Goal: Task Accomplishment & Management: Use online tool/utility

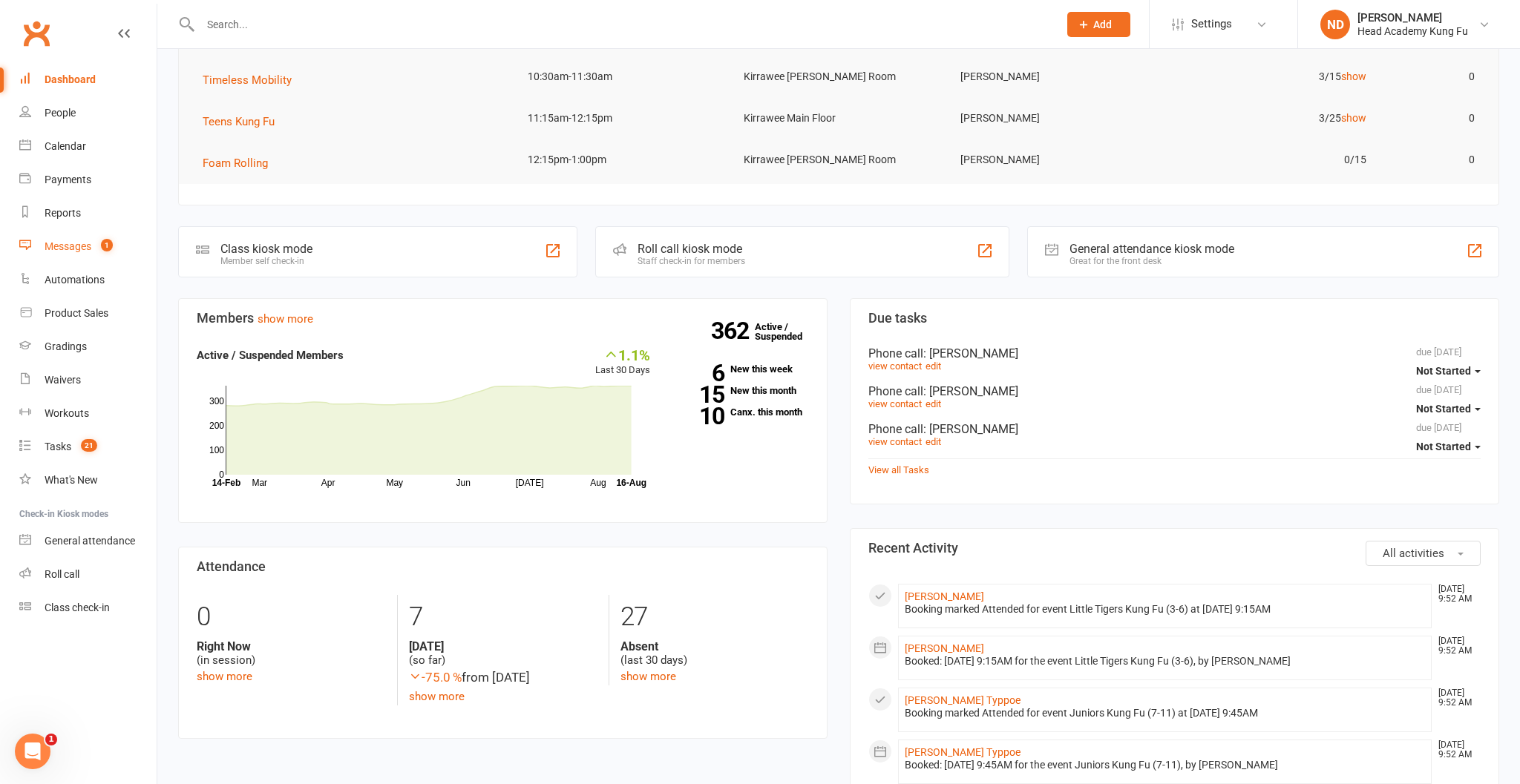
scroll to position [182, 0]
click at [62, 559] on link "Roll call" at bounding box center [88, 574] width 137 height 33
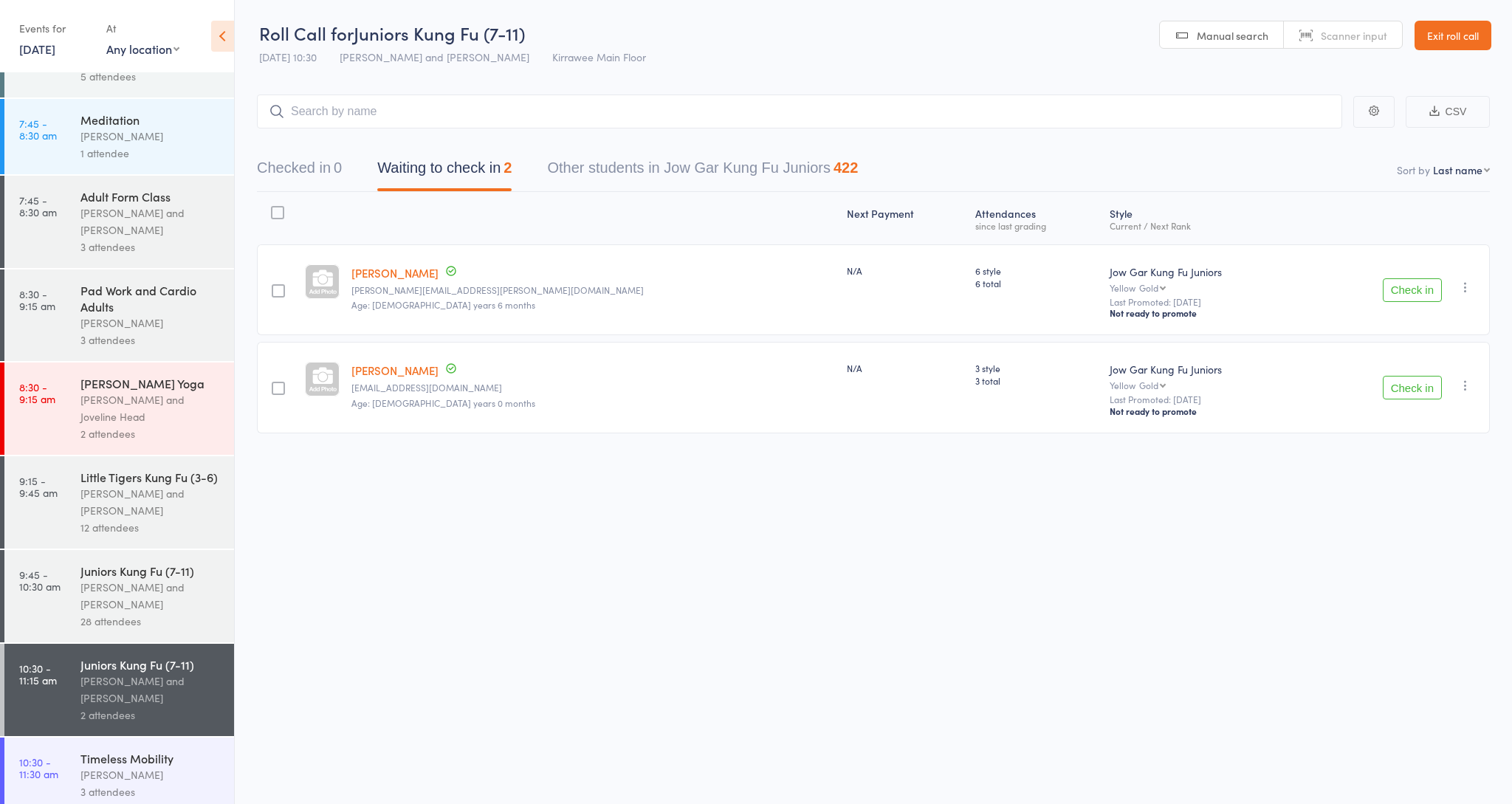
scroll to position [183, 0]
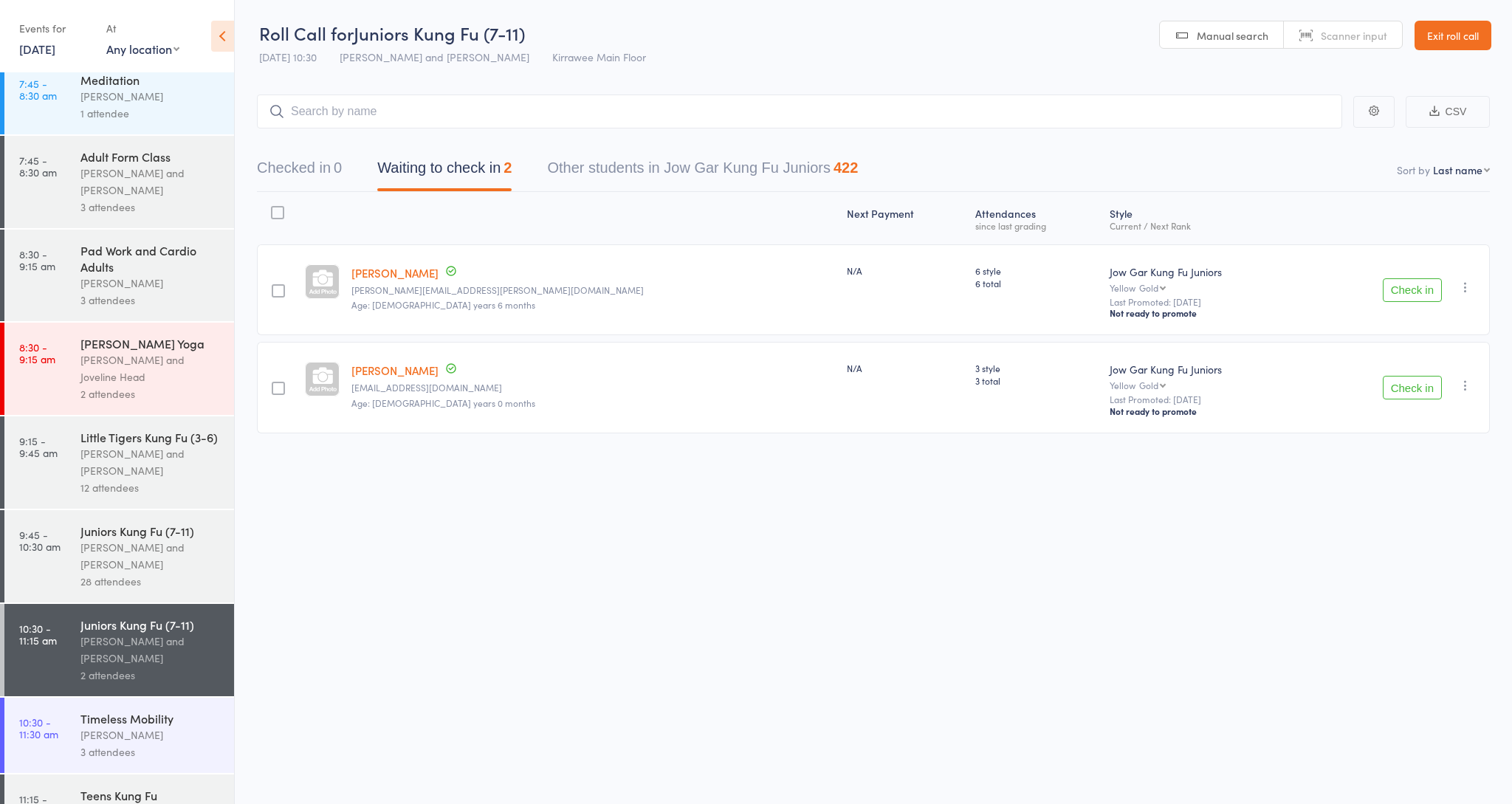
click at [1416, 292] on button "Check in" at bounding box center [1412, 290] width 59 height 24
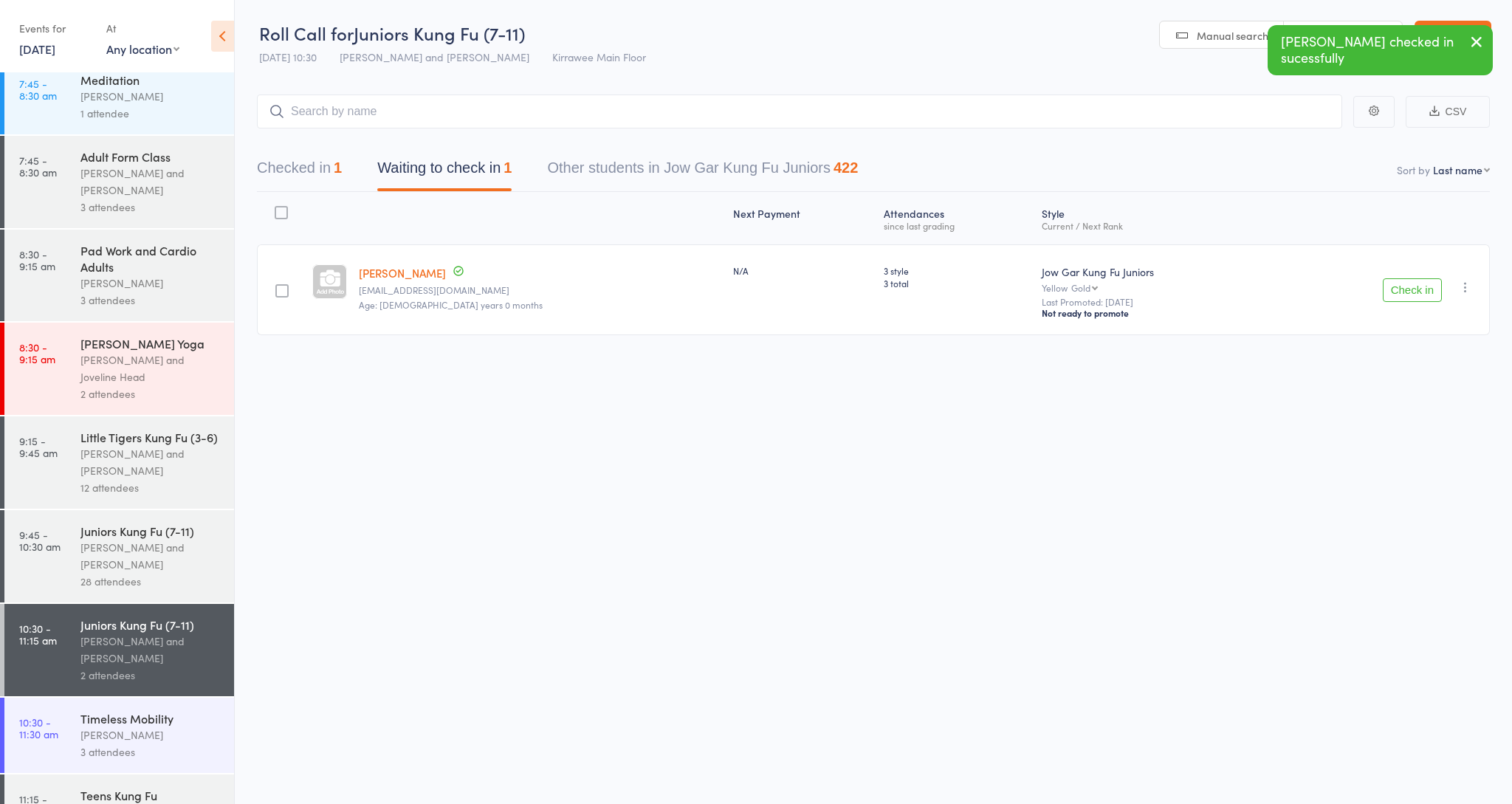
click at [319, 167] on button "Checked in 1" at bounding box center [299, 171] width 85 height 39
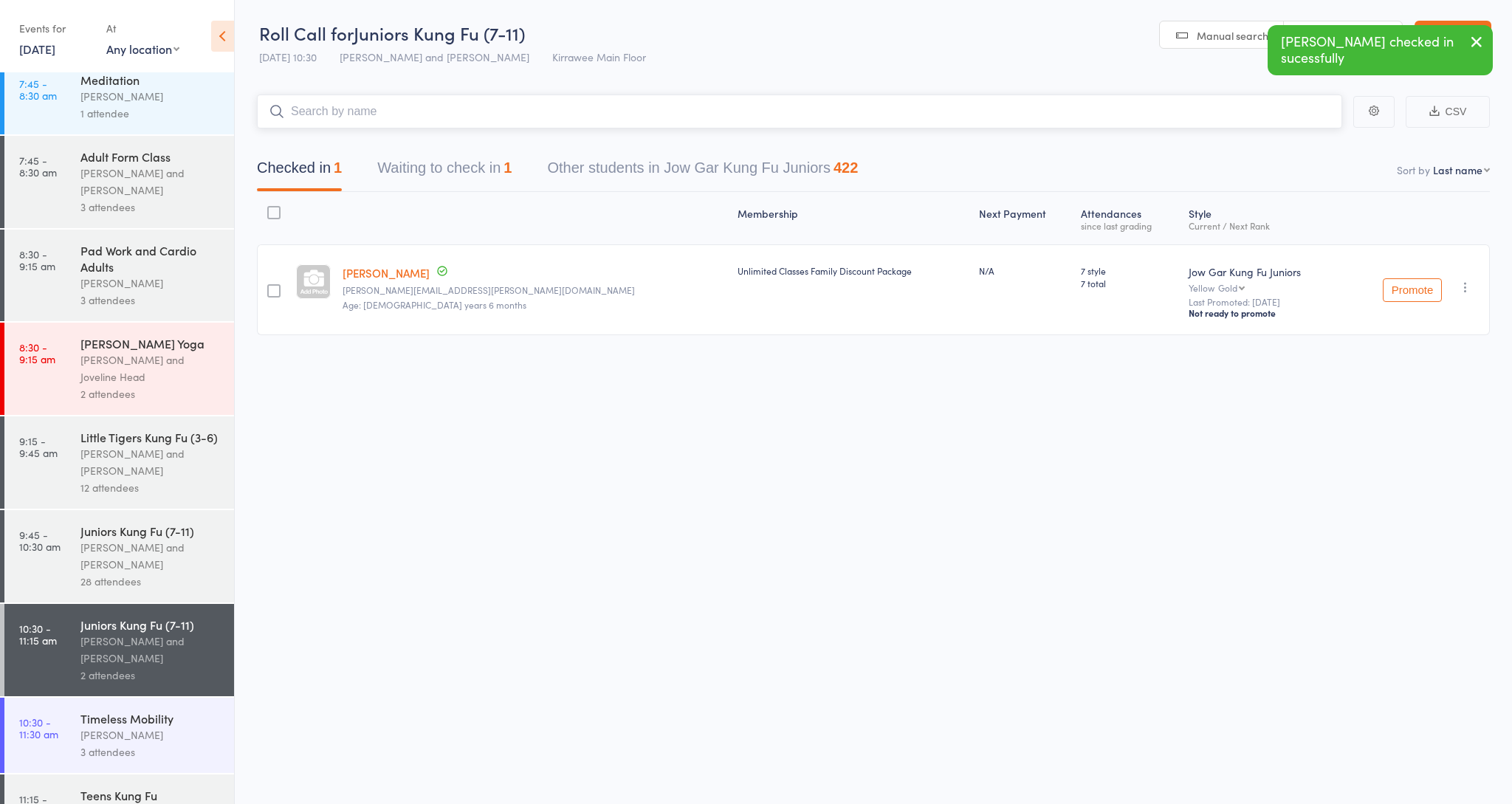
click at [351, 112] on input "search" at bounding box center [799, 112] width 1085 height 34
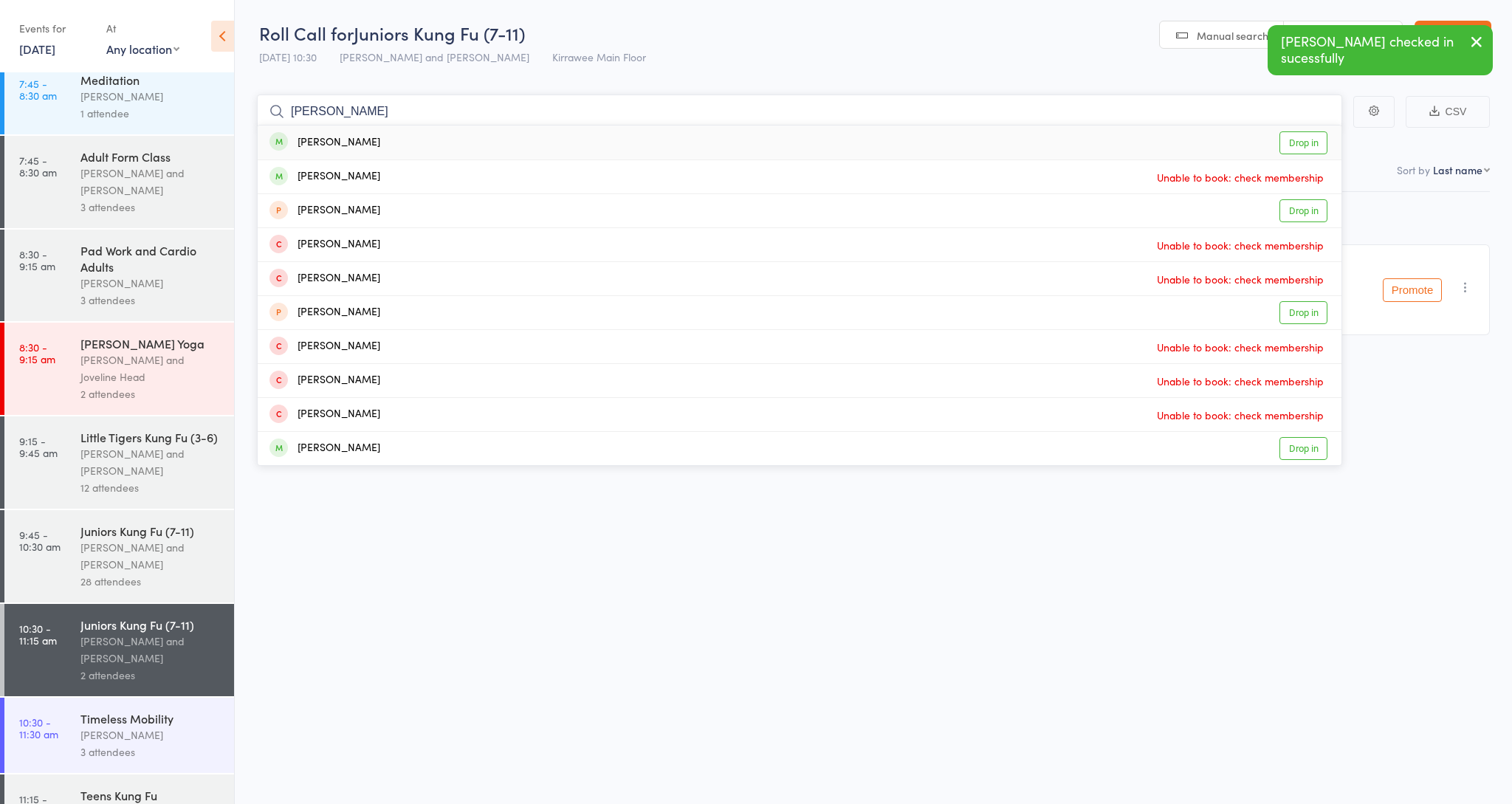
type input "[PERSON_NAME]"
click at [436, 151] on div "[PERSON_NAME] Drop in" at bounding box center [799, 142] width 1084 height 34
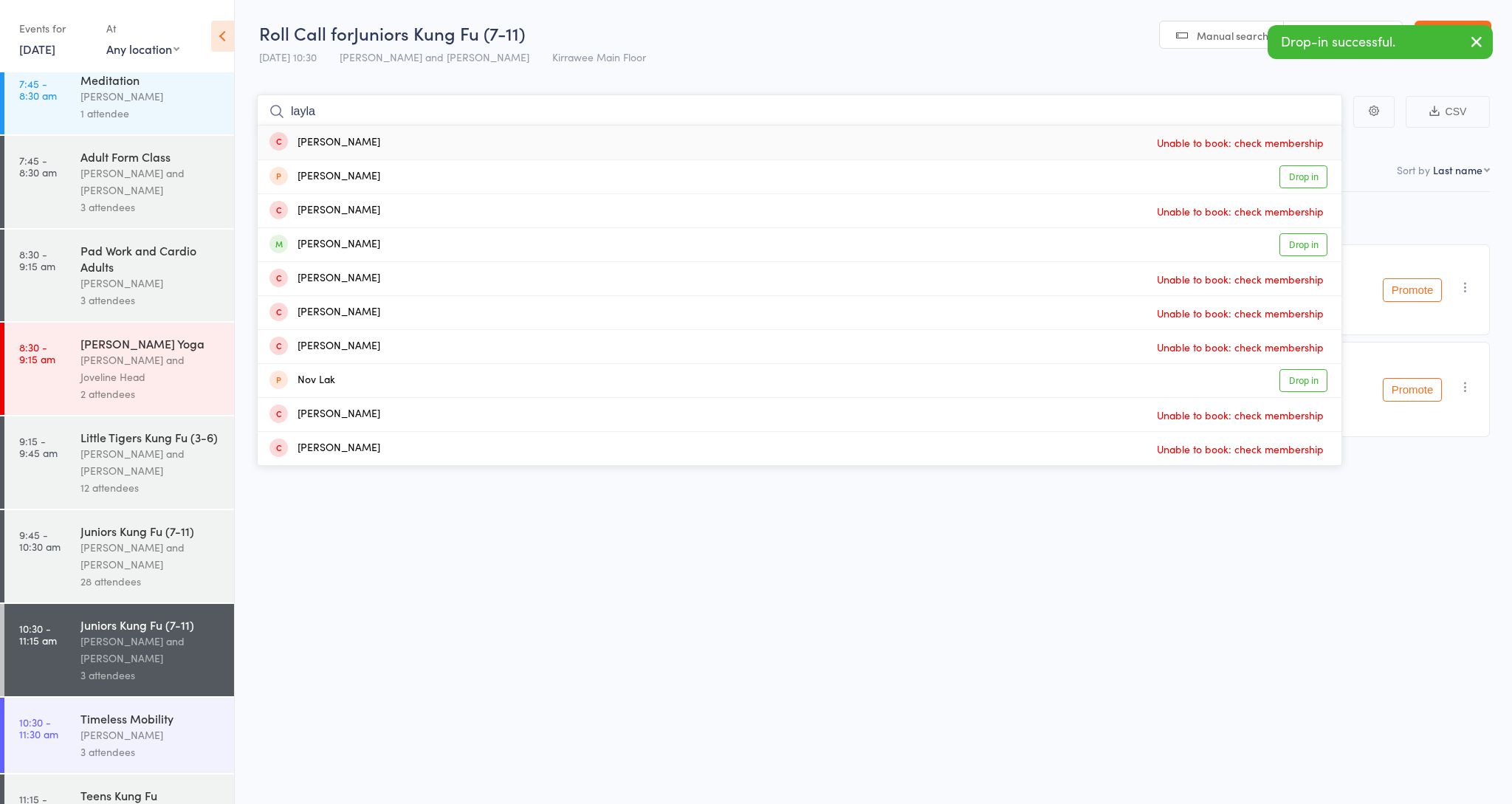
type input "Layla"
drag, startPoint x: 436, startPoint y: 151, endPoint x: 406, endPoint y: 249, distance: 102.5
click at [406, 249] on div "[PERSON_NAME] Drop in" at bounding box center [799, 245] width 1084 height 33
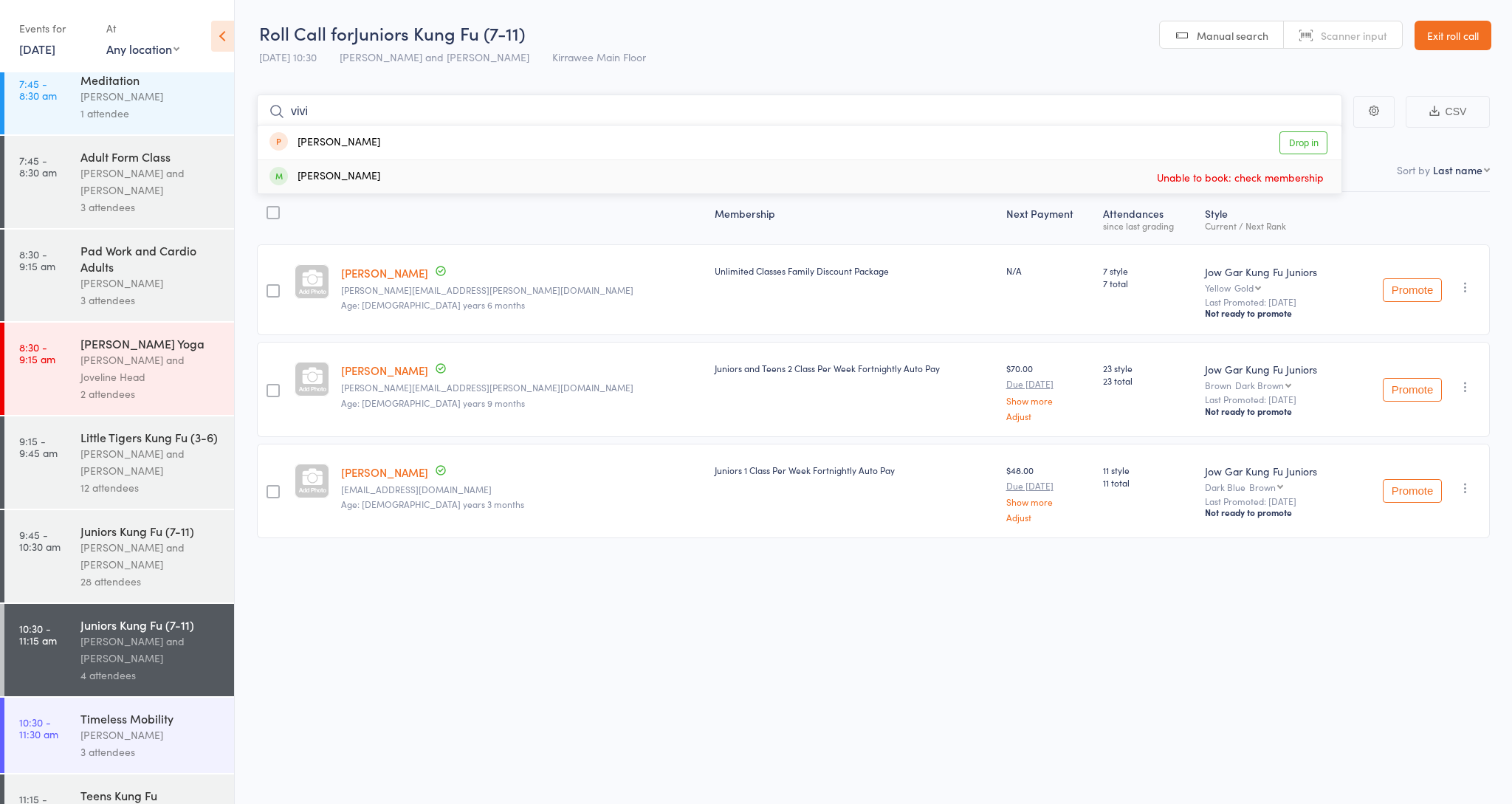
type input "vivi"
click at [374, 183] on div "[PERSON_NAME] Unable to book: check membership" at bounding box center [799, 177] width 1084 height 33
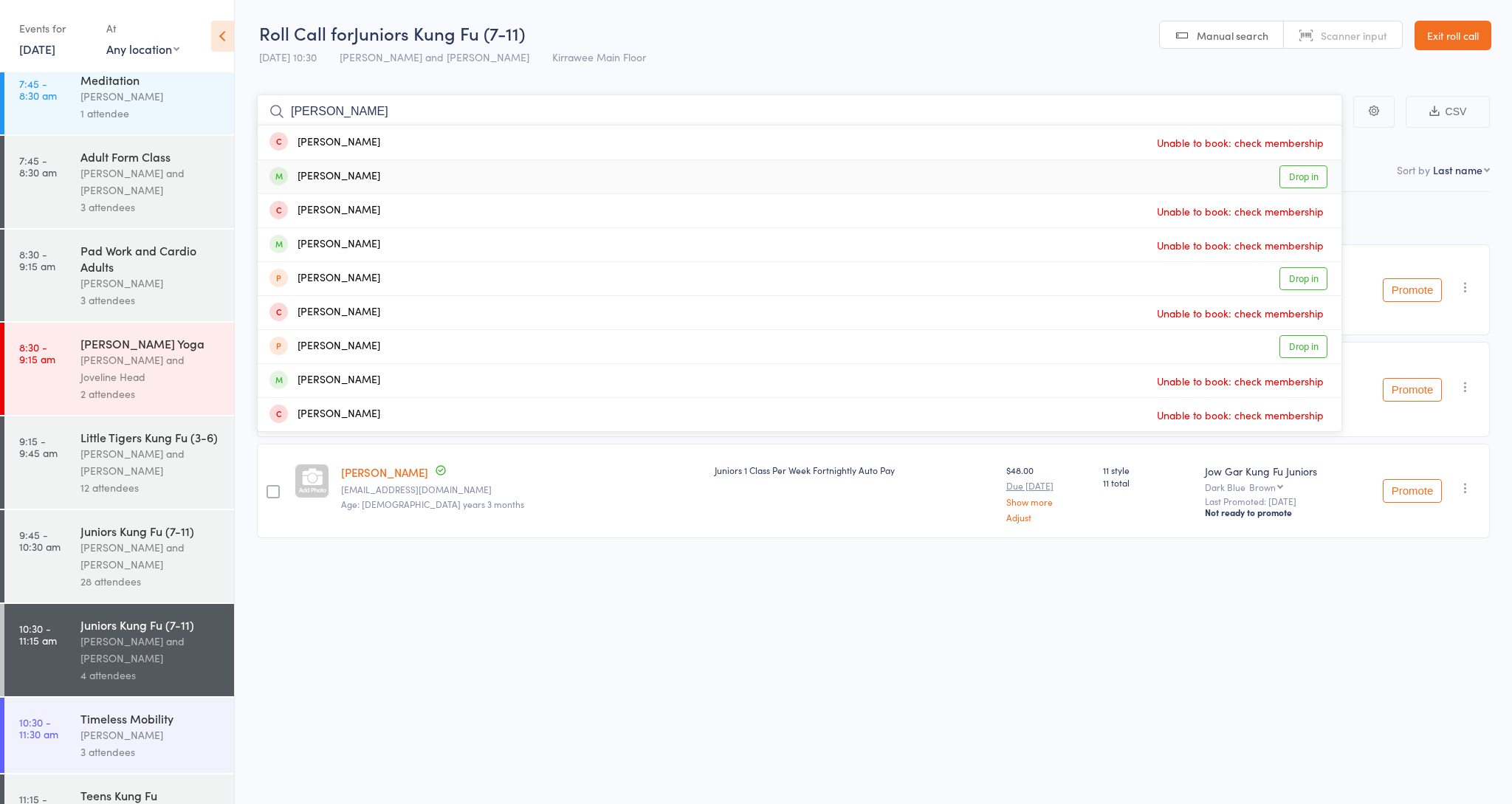
type input "[PERSON_NAME]"
click at [346, 168] on div "[PERSON_NAME]" at bounding box center [325, 177] width 111 height 17
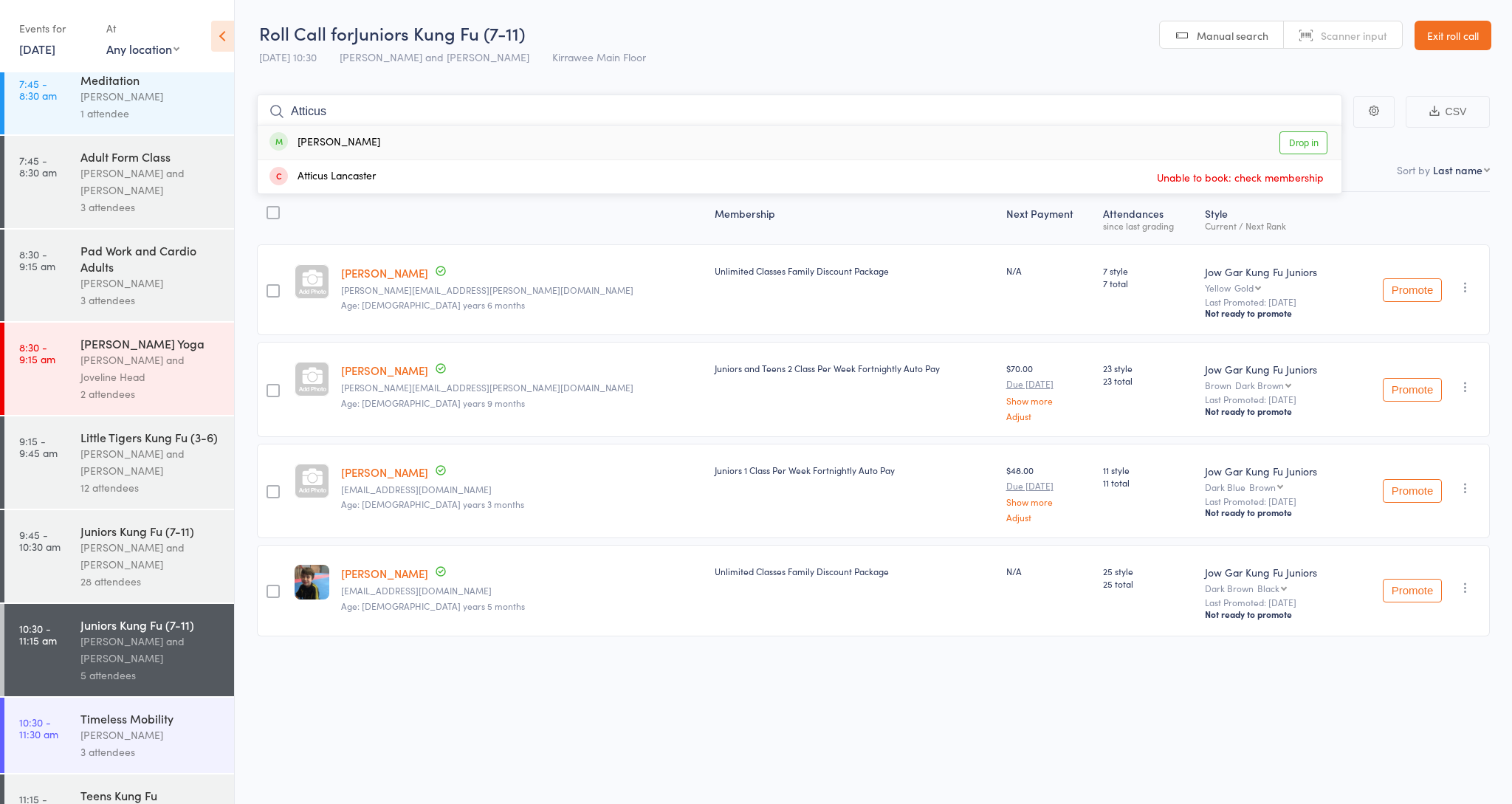
type input "Atticus"
drag, startPoint x: 344, startPoint y: 123, endPoint x: 416, endPoint y: 140, distance: 74.0
click at [416, 140] on div "[PERSON_NAME] Drop in" at bounding box center [799, 142] width 1084 height 34
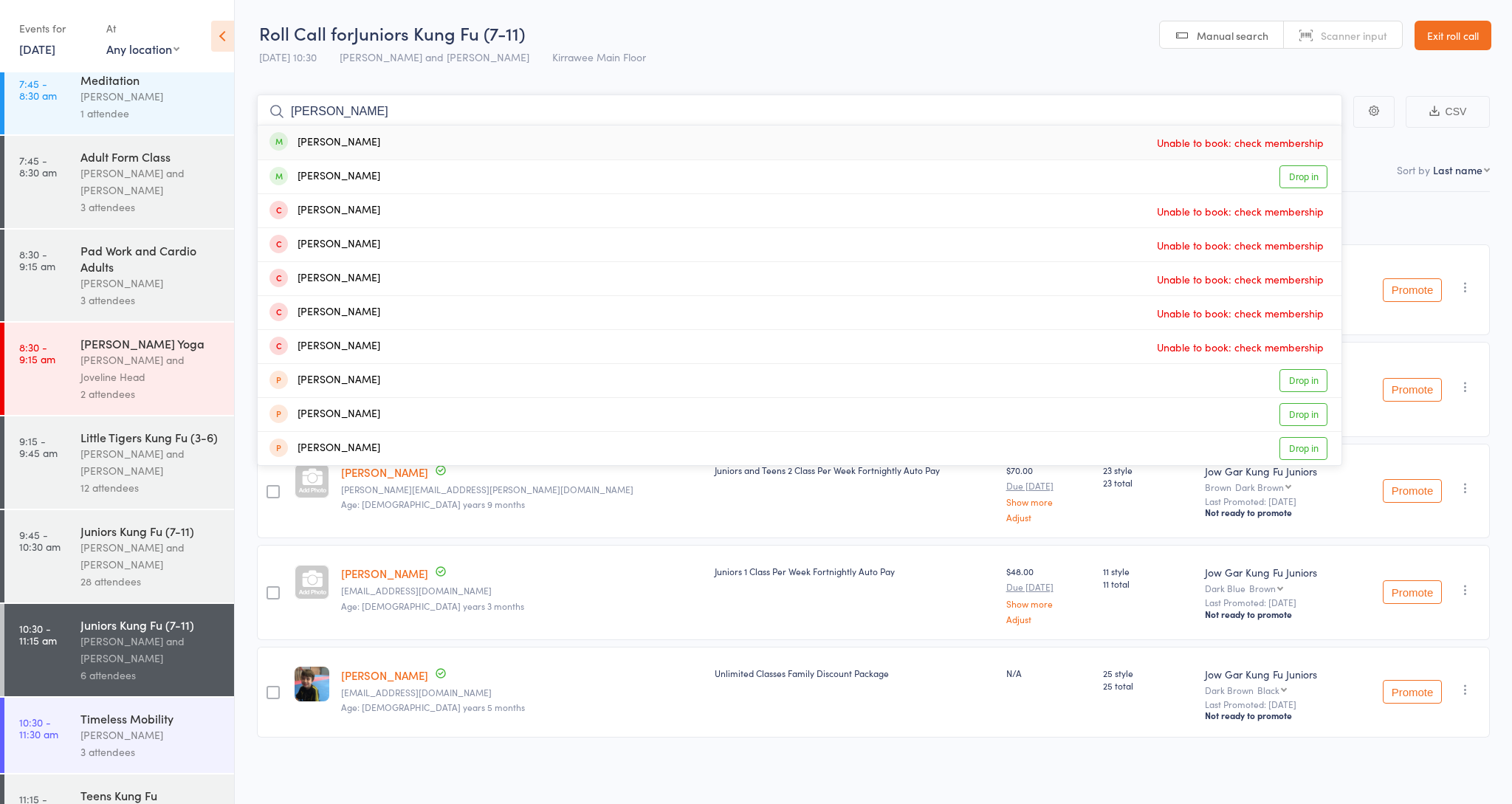
type input "[PERSON_NAME]"
drag, startPoint x: 367, startPoint y: 0, endPoint x: 424, endPoint y: 180, distance: 188.8
click at [424, 180] on div "[PERSON_NAME] Drop in" at bounding box center [799, 177] width 1084 height 33
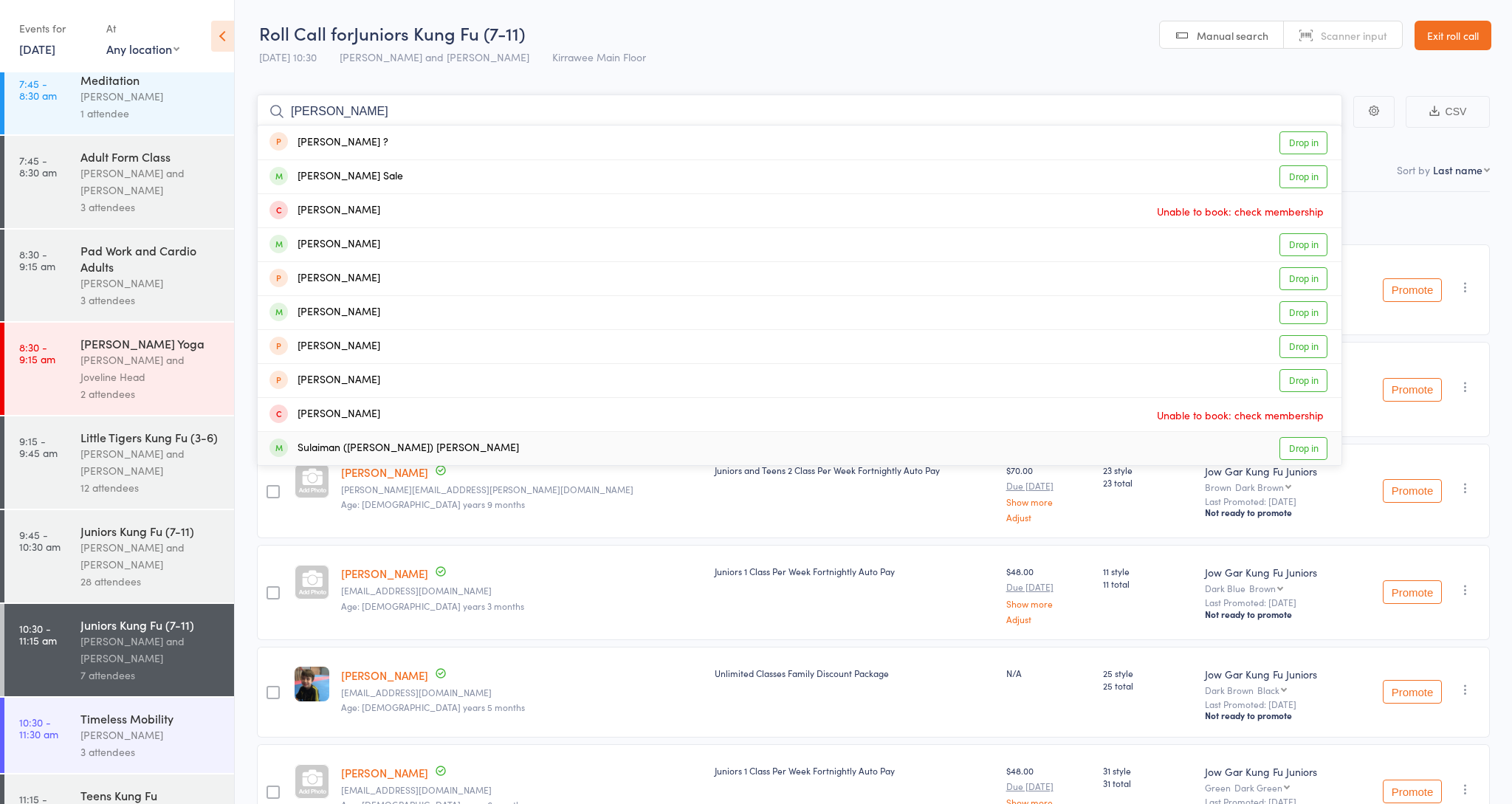
type input "[PERSON_NAME]"
click at [388, 441] on div "Sulaiman ([PERSON_NAME]) [PERSON_NAME]" at bounding box center [394, 449] width 250 height 17
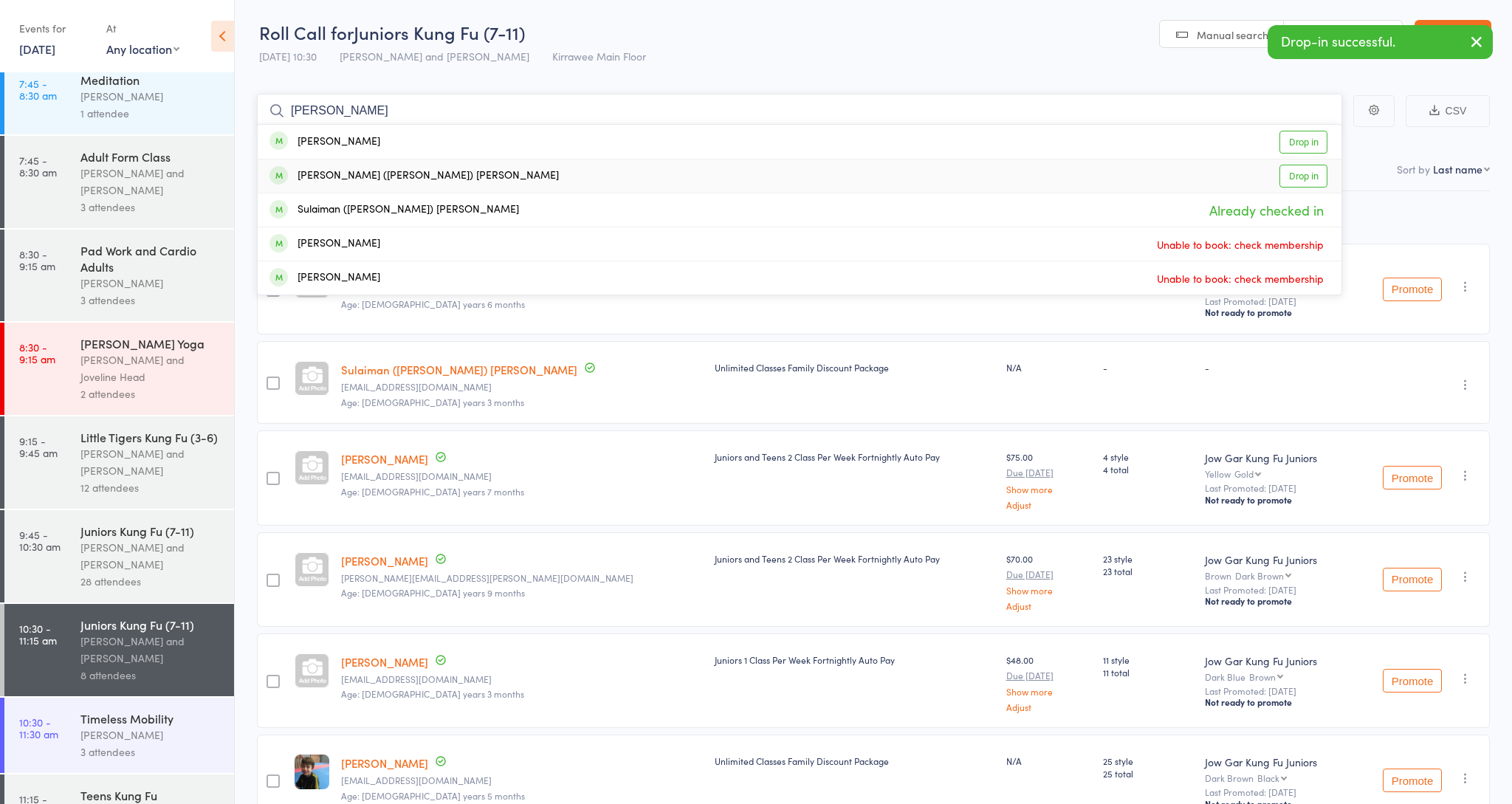
scroll to position [2, 0]
type input "[PERSON_NAME]"
click at [396, 183] on div "[PERSON_NAME] ([PERSON_NAME]) [PERSON_NAME]" at bounding box center [414, 177] width 290 height 17
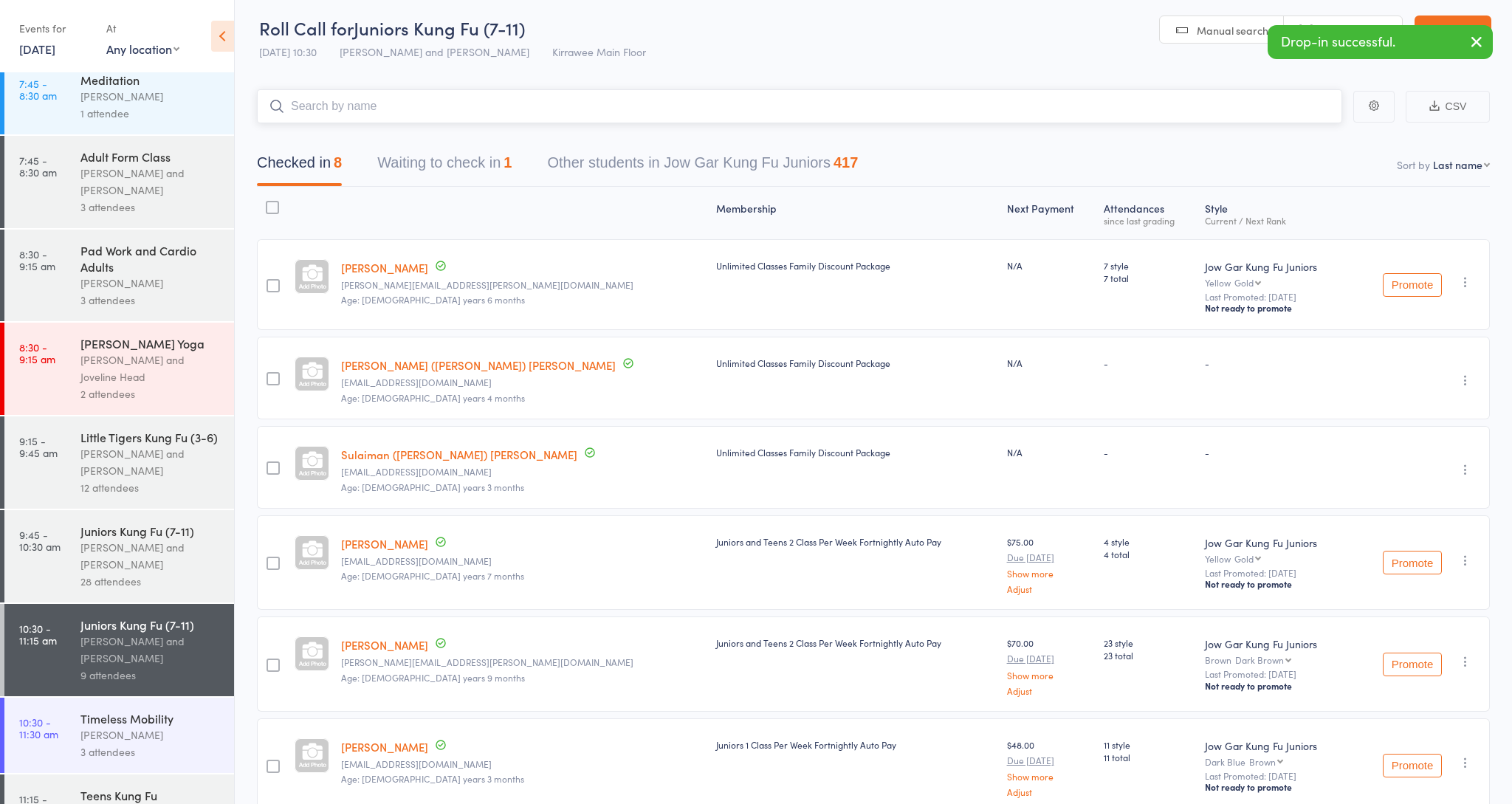
scroll to position [5, 0]
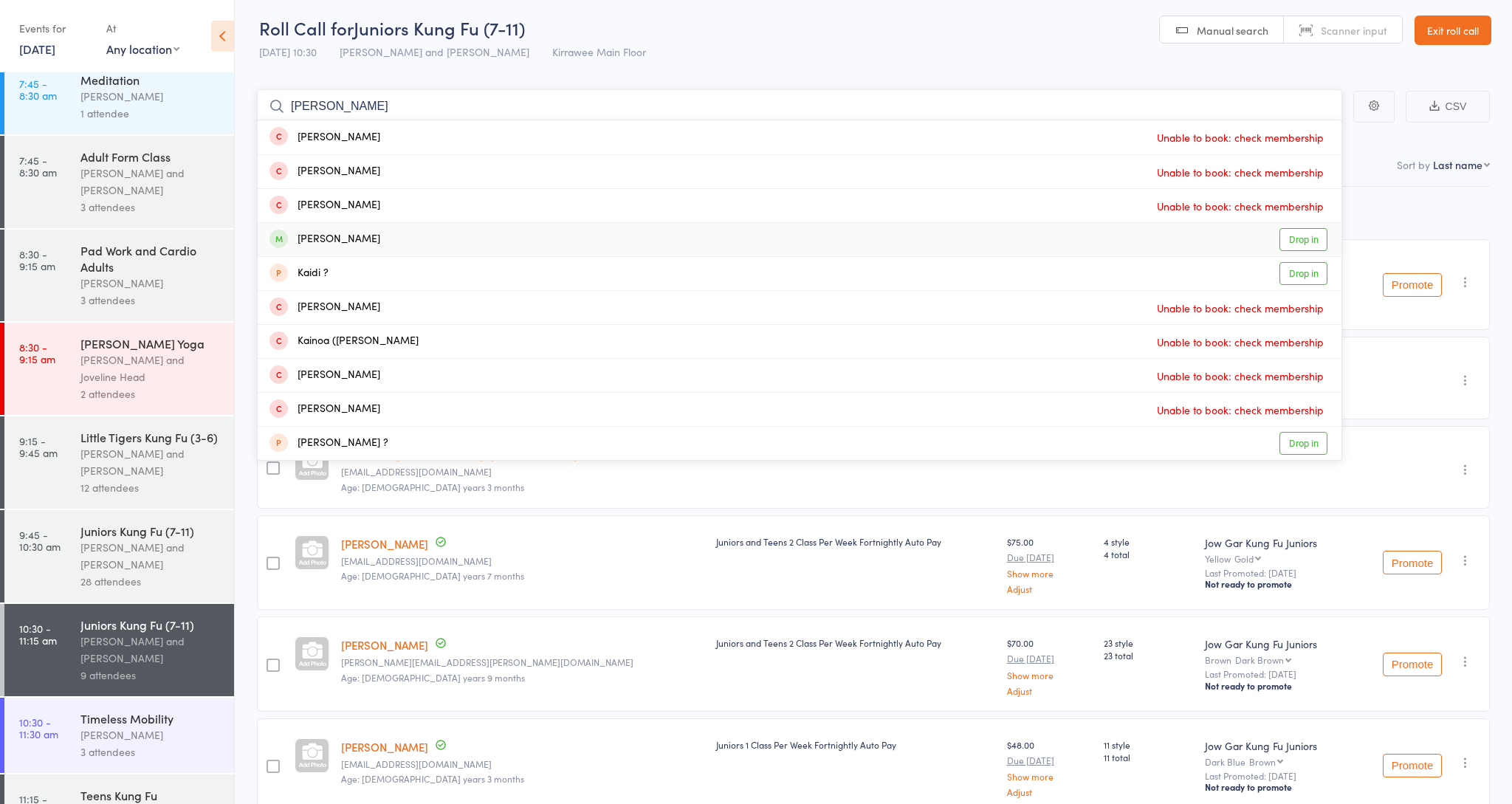
type input "[PERSON_NAME]"
click at [374, 242] on div "[PERSON_NAME] Drop in" at bounding box center [799, 239] width 1084 height 33
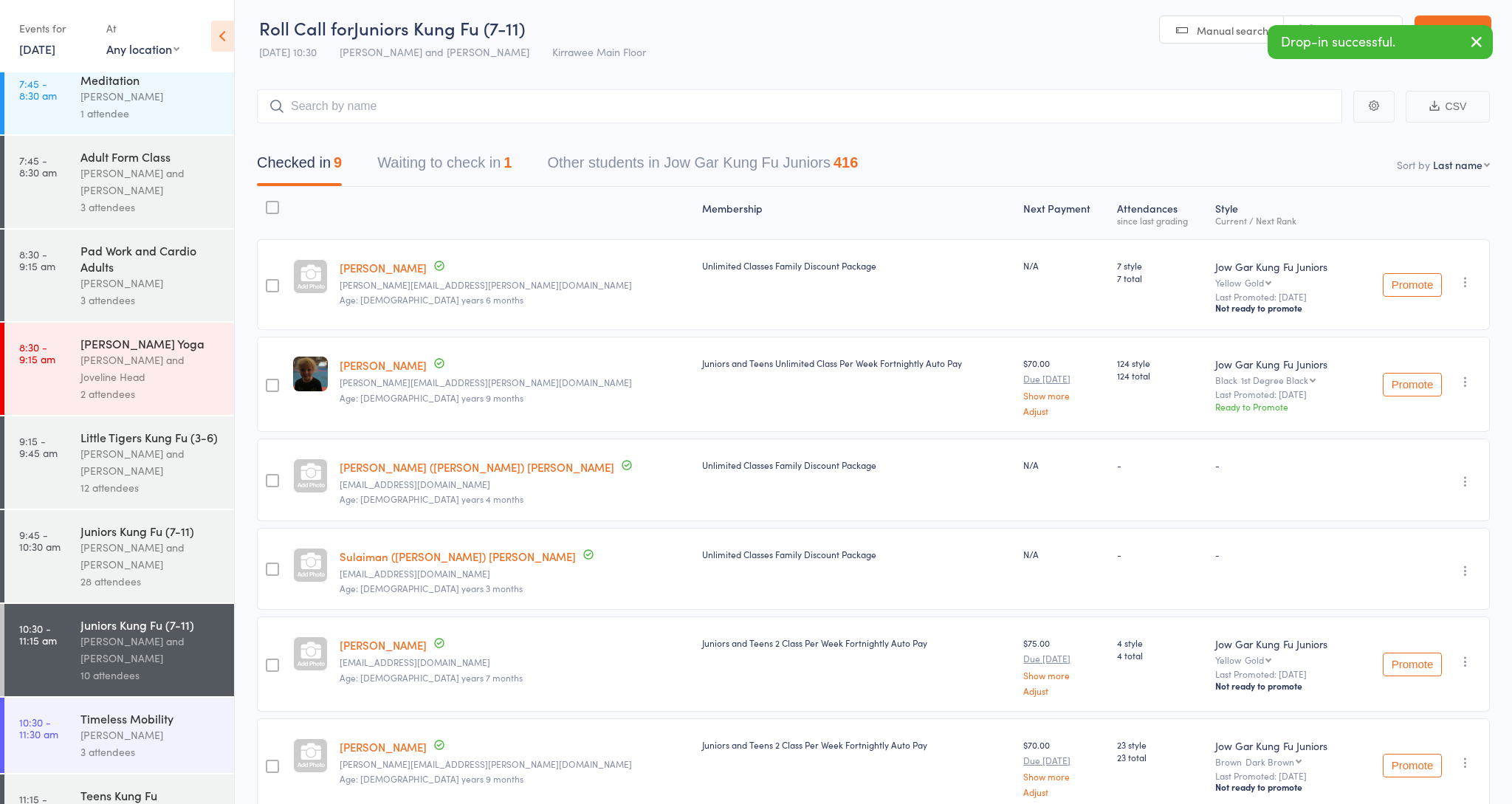
drag, startPoint x: 1477, startPoint y: 46, endPoint x: 1348, endPoint y: 52, distance: 129.1
click at [1475, 46] on icon "button" at bounding box center [1476, 42] width 18 height 18
click at [987, 105] on input "search" at bounding box center [799, 106] width 1085 height 34
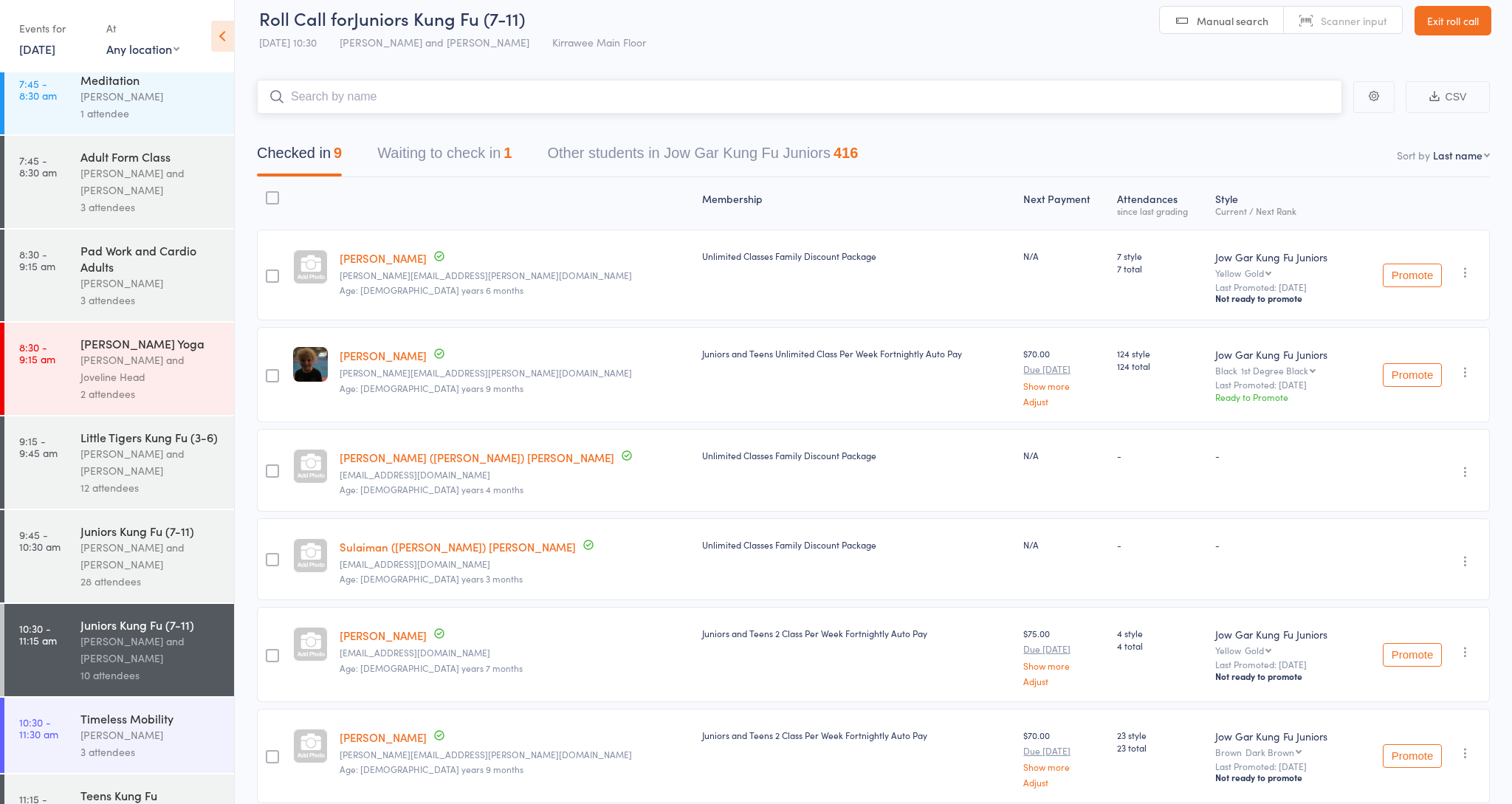
scroll to position [0, 0]
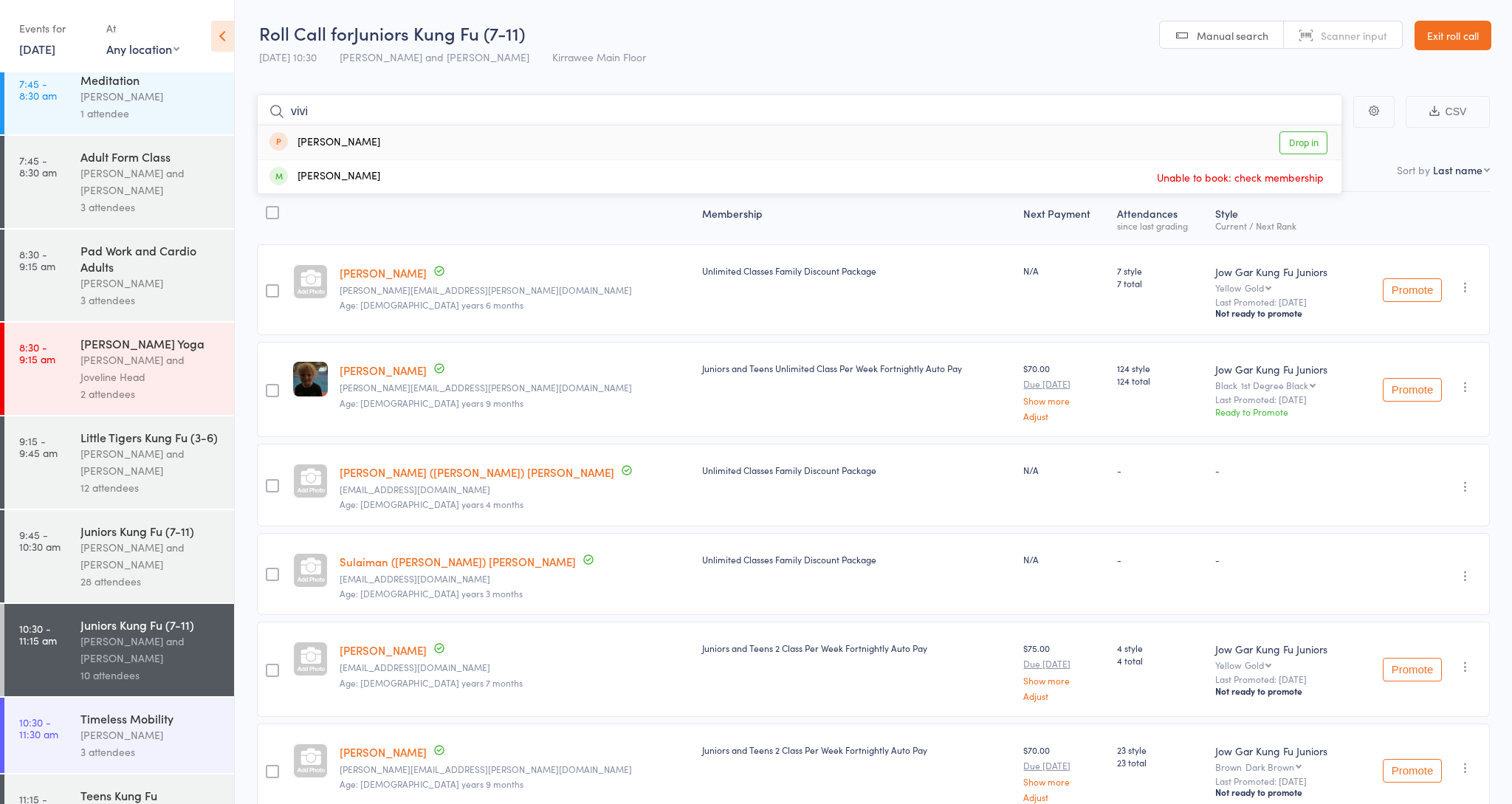
type input "vivi"
click at [115, 180] on div "[PERSON_NAME] and [PERSON_NAME]" at bounding box center [151, 181] width 141 height 34
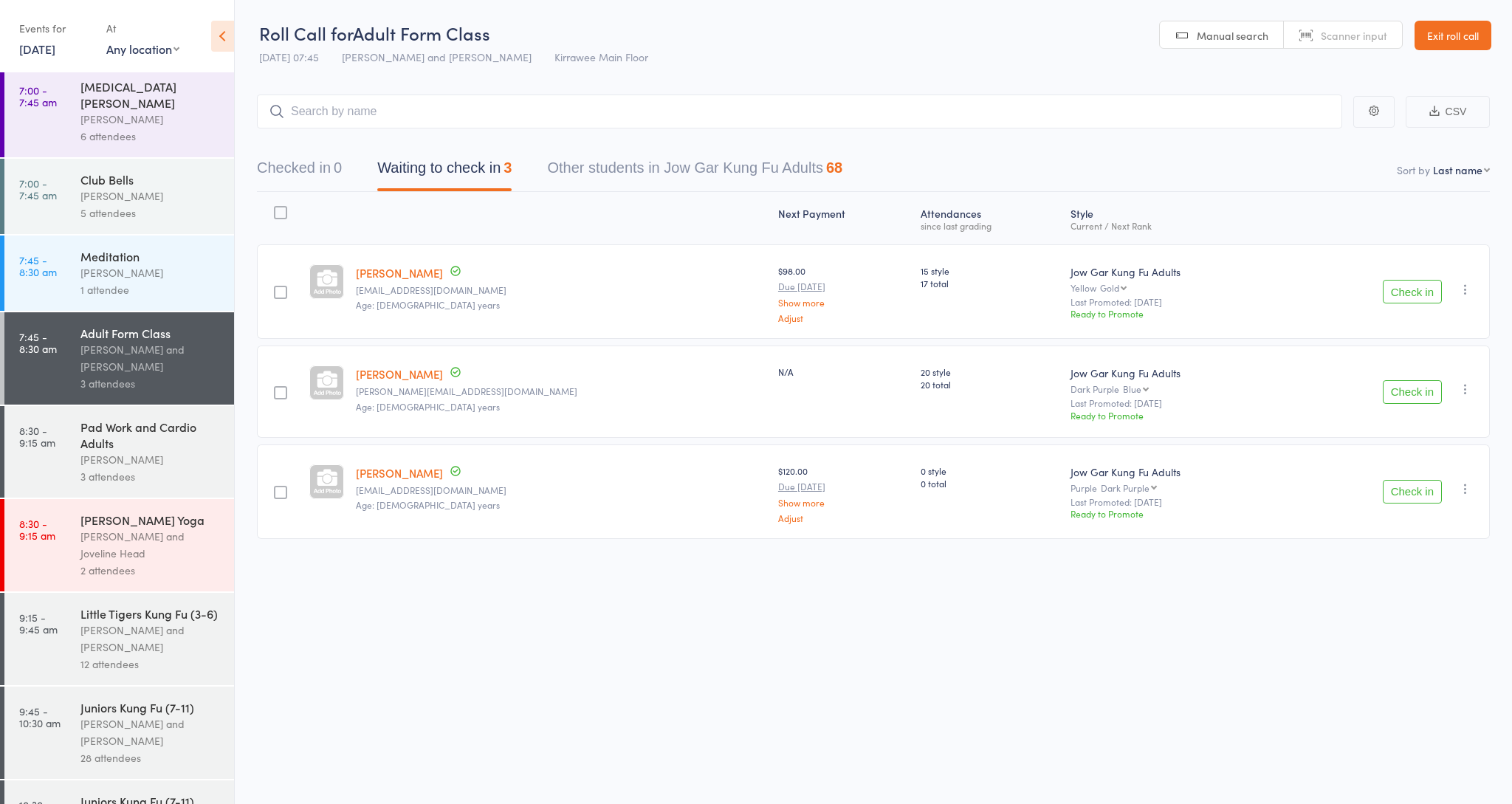
scroll to position [6, 0]
click at [151, 206] on div "5 attendees" at bounding box center [151, 214] width 141 height 17
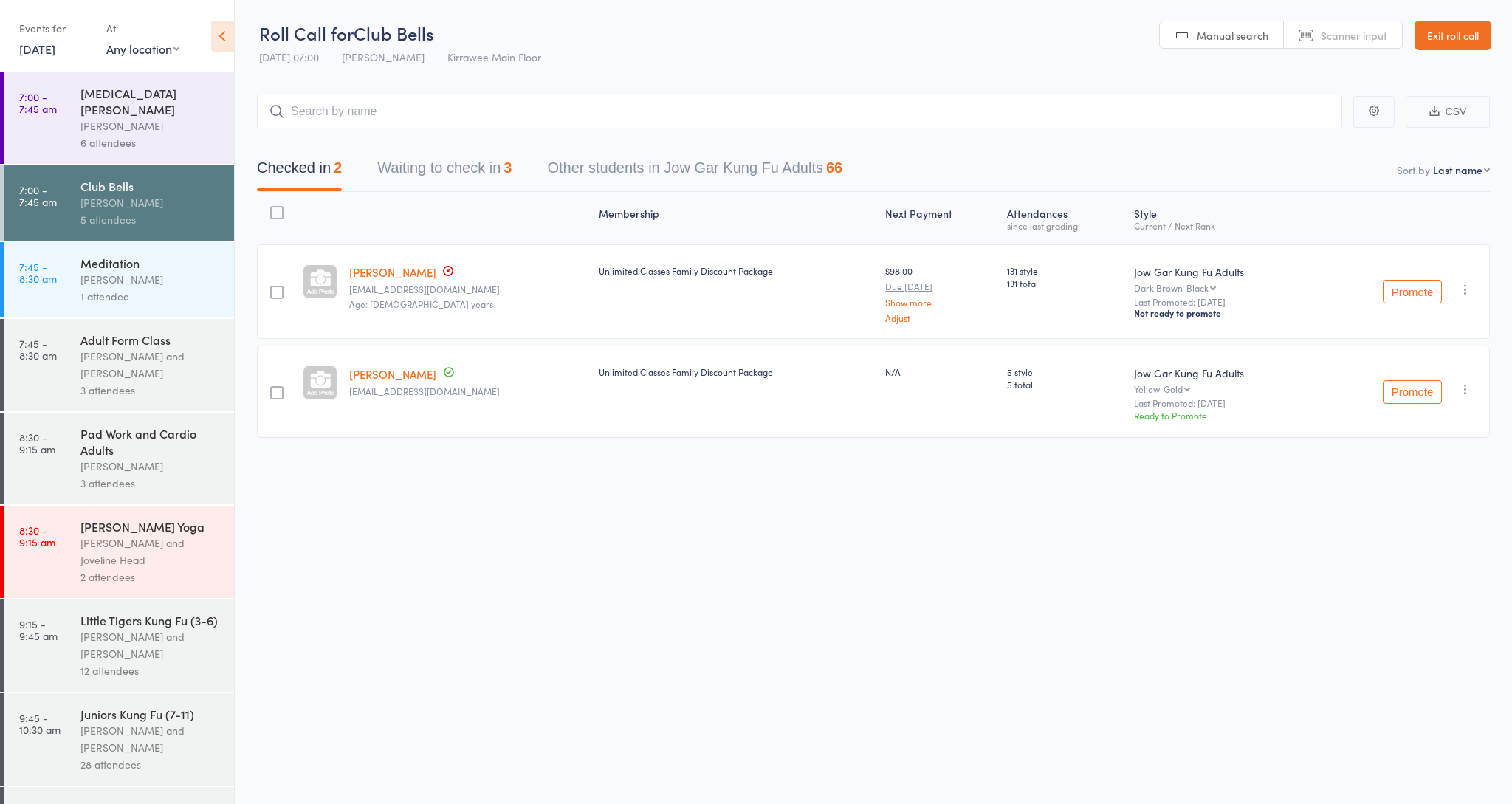
click at [473, 167] on button "Waiting to check in 3" at bounding box center [445, 171] width 134 height 39
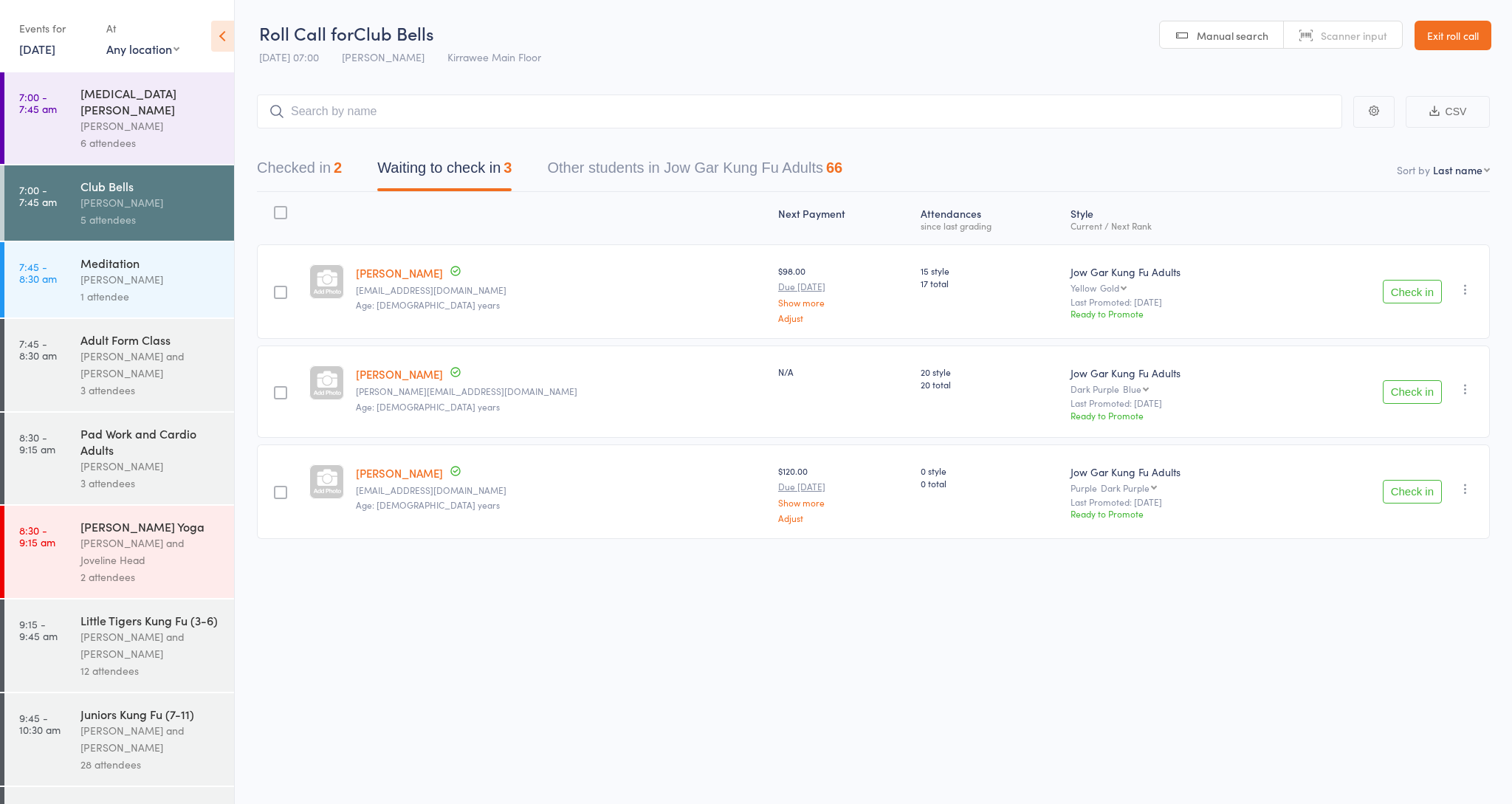
click at [1414, 290] on button "Check in" at bounding box center [1412, 291] width 59 height 24
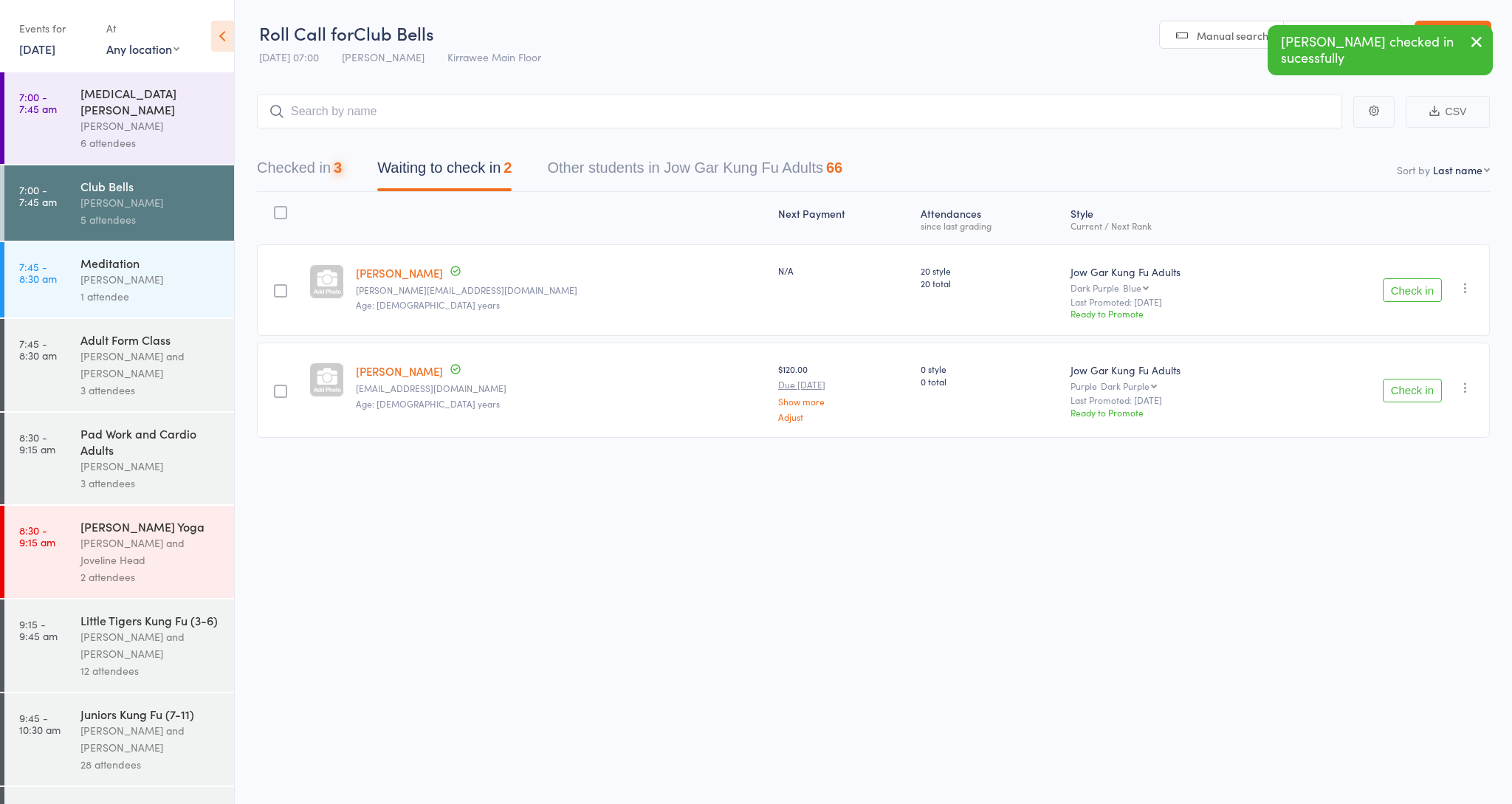
click at [1414, 290] on button "Check in" at bounding box center [1412, 290] width 59 height 24
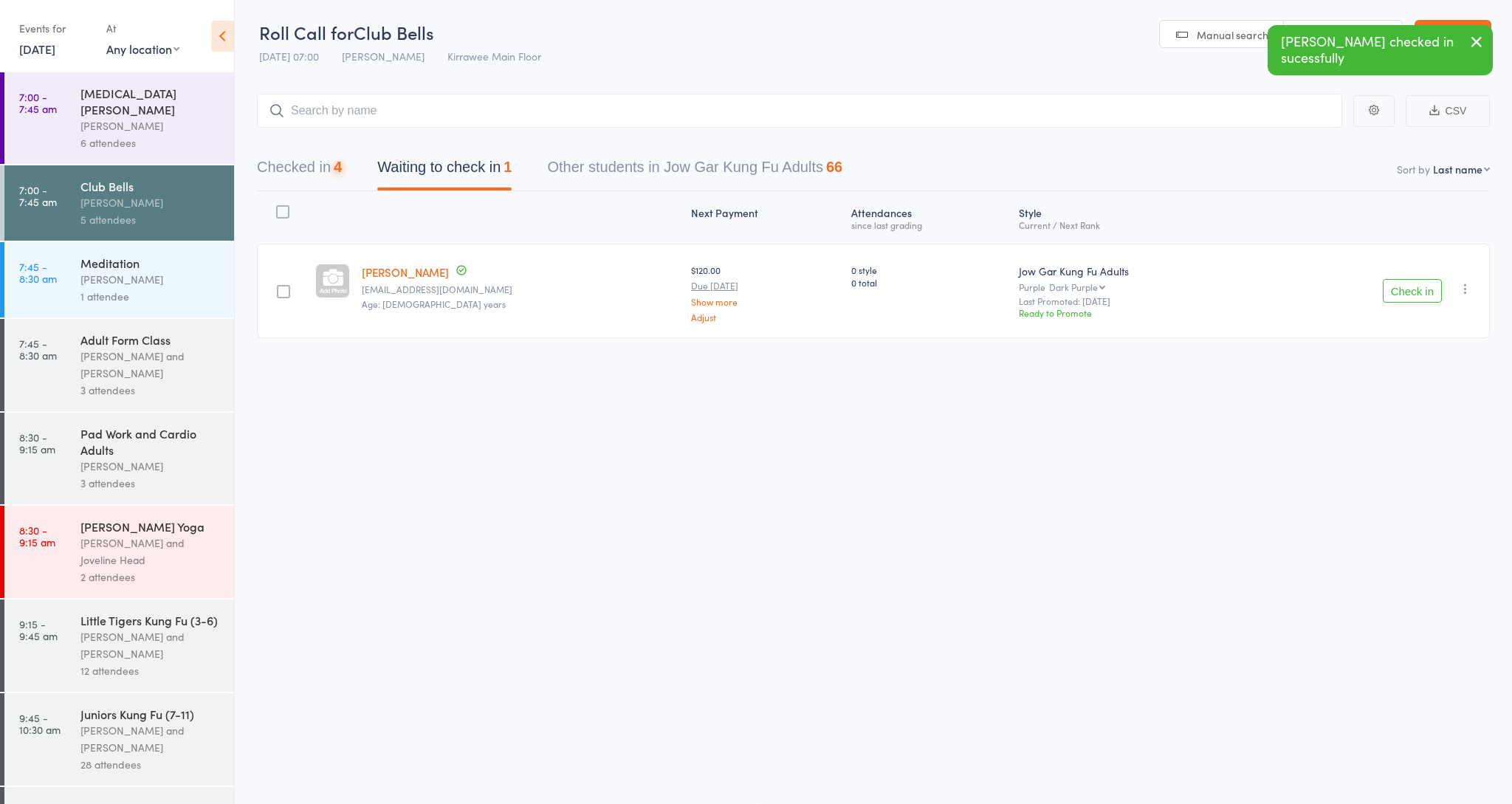
click at [1414, 290] on button "Check in" at bounding box center [1412, 290] width 59 height 24
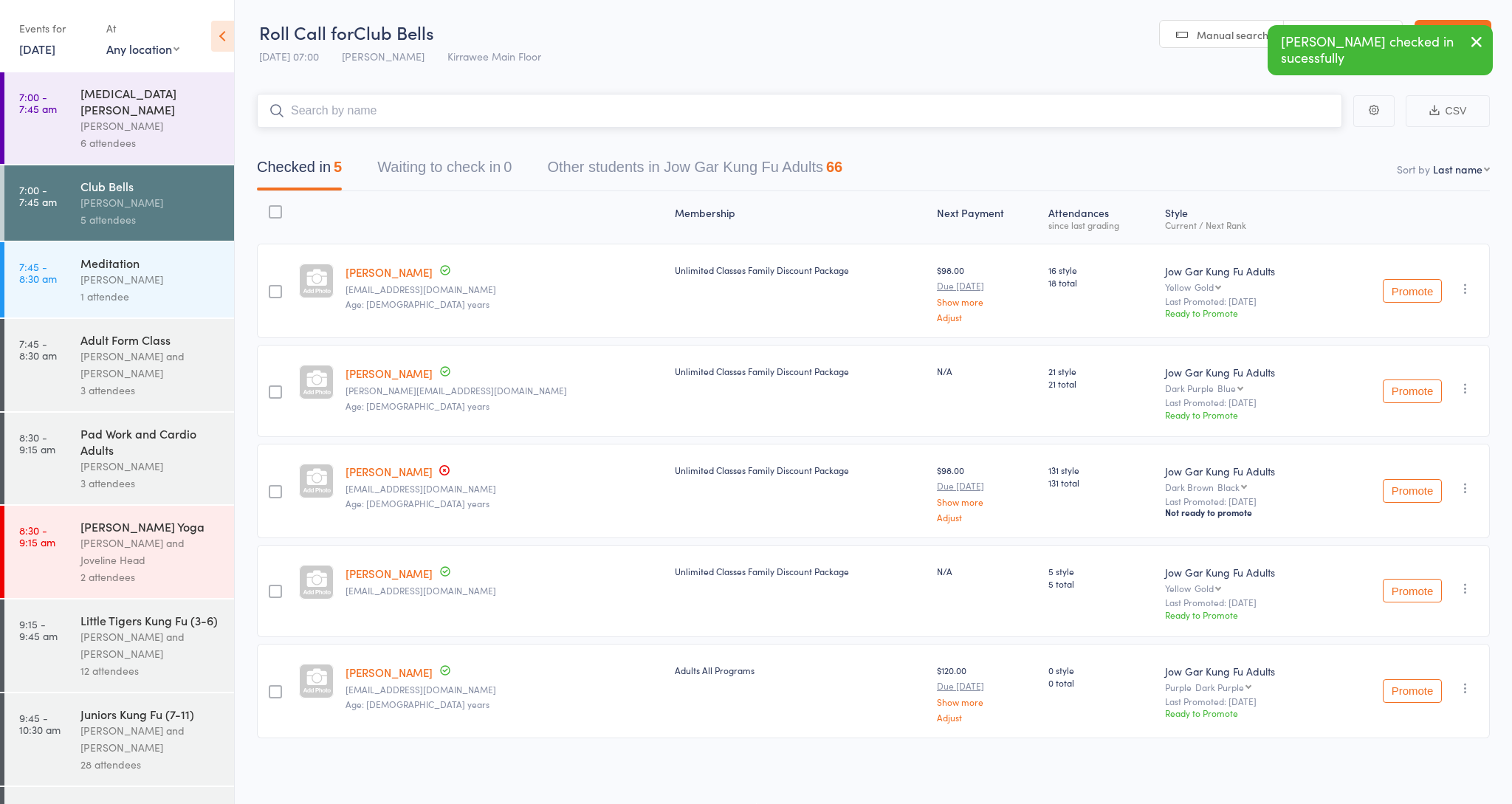
click at [419, 122] on input "search" at bounding box center [799, 111] width 1085 height 34
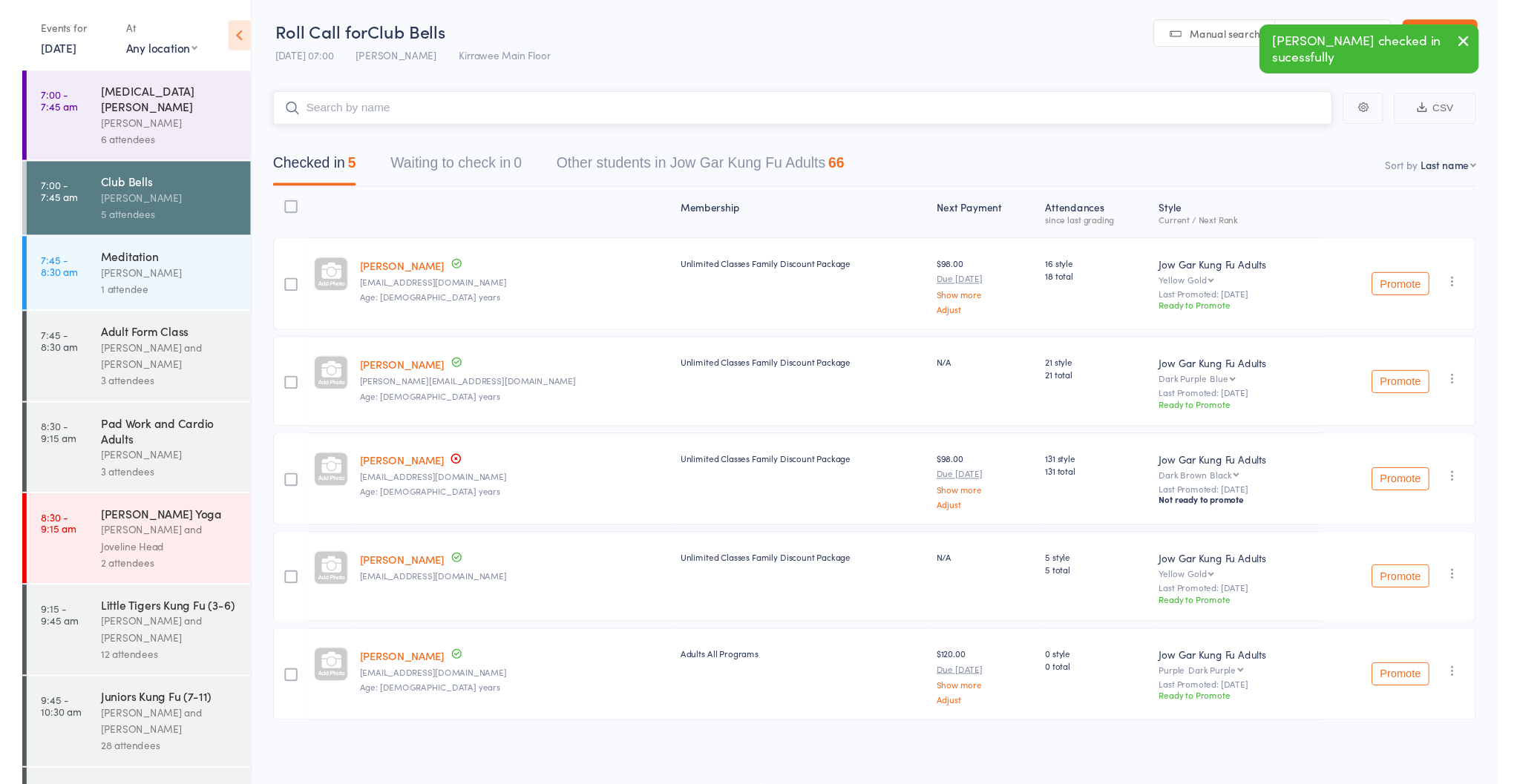
scroll to position [1, 0]
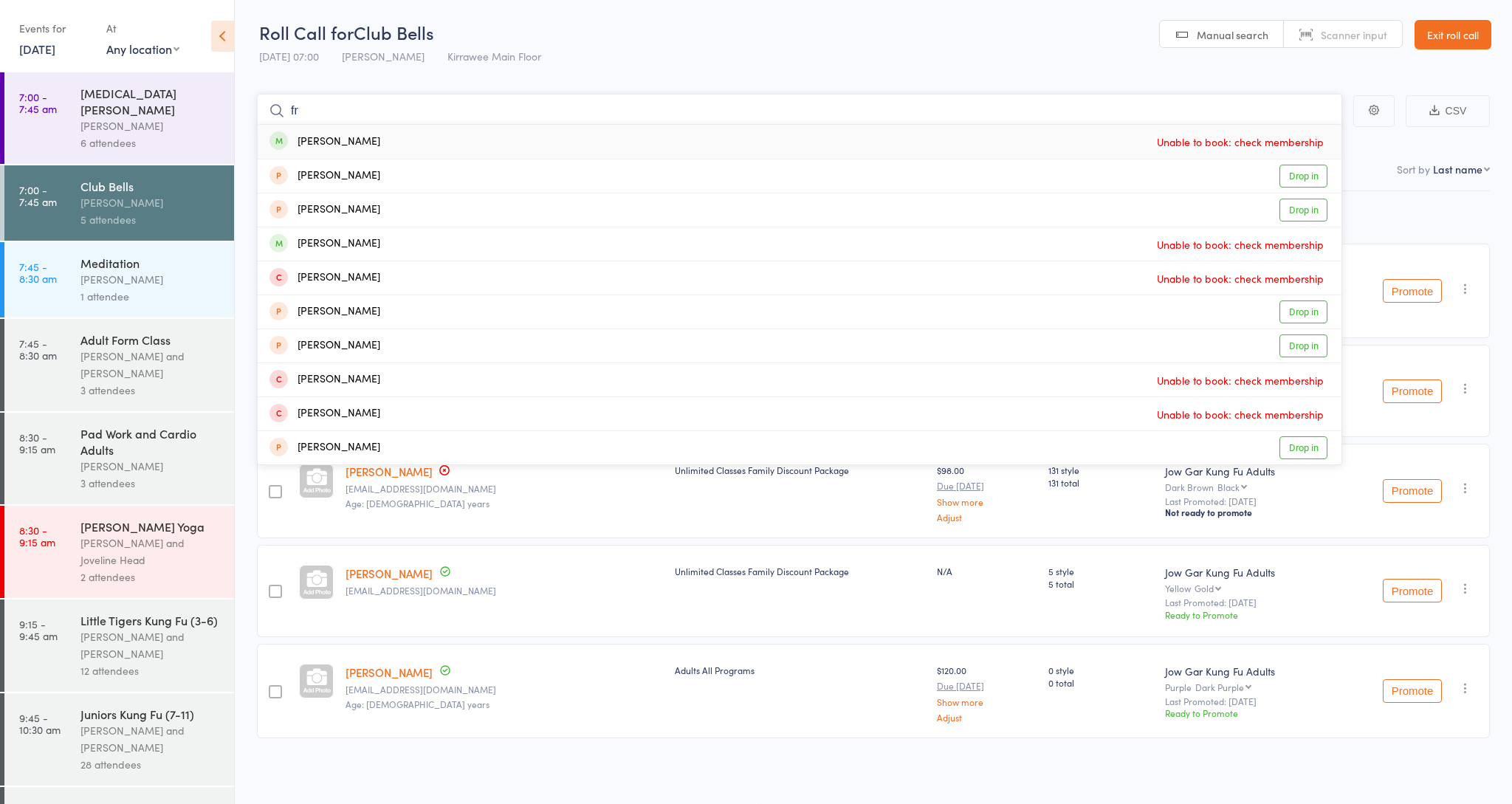
type input "f"
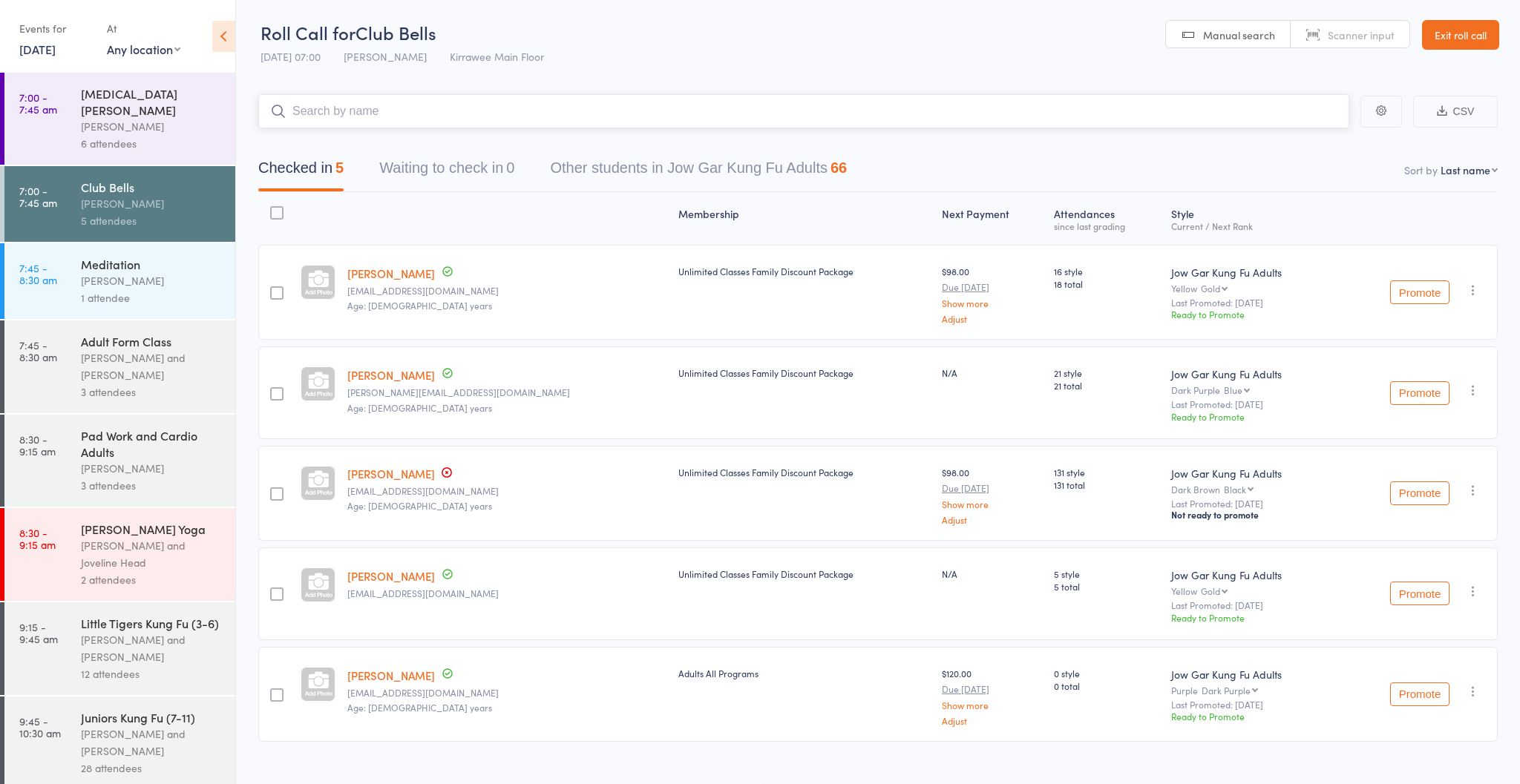
click at [410, 111] on input "search" at bounding box center [803, 111] width 1091 height 34
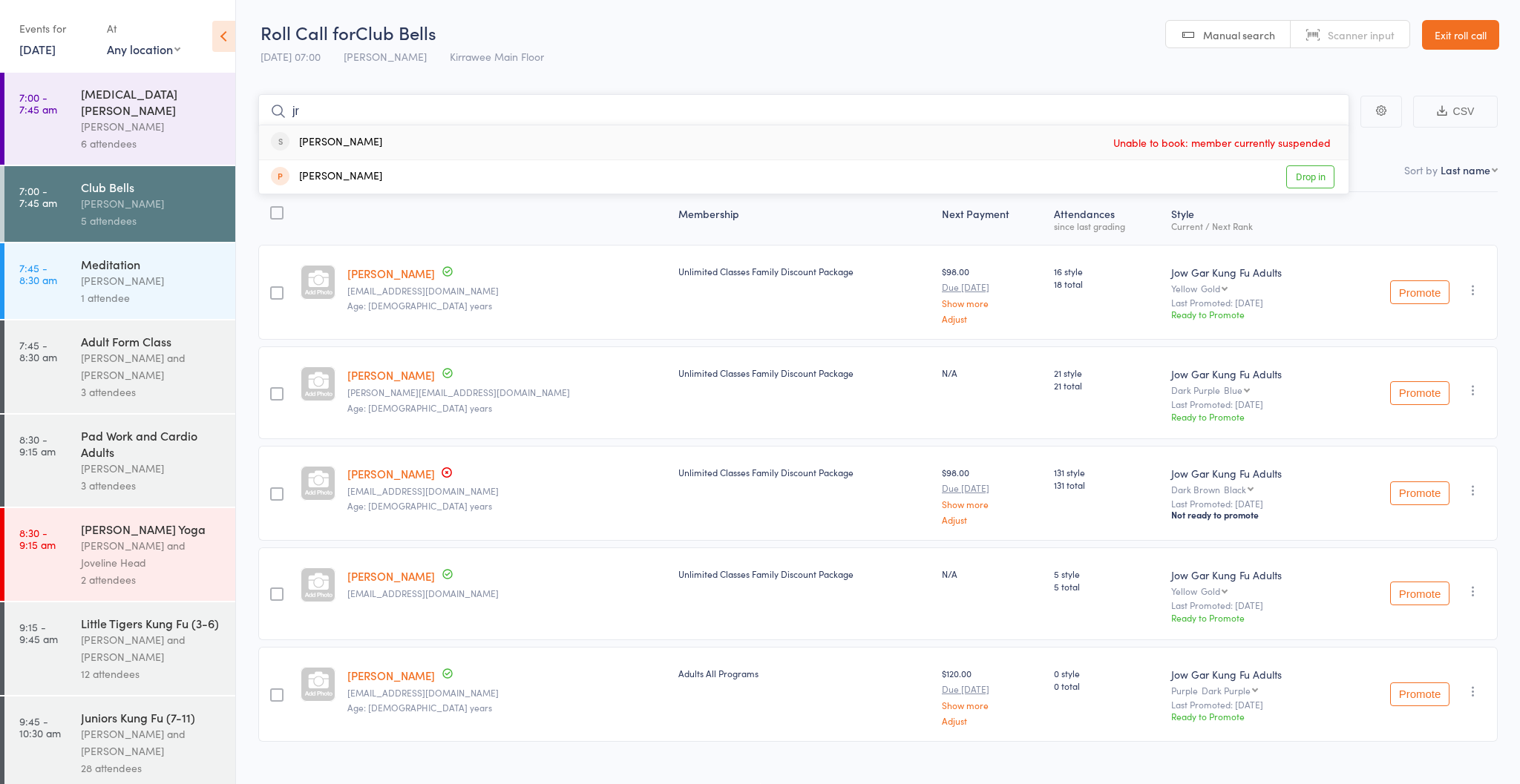
type input "j"
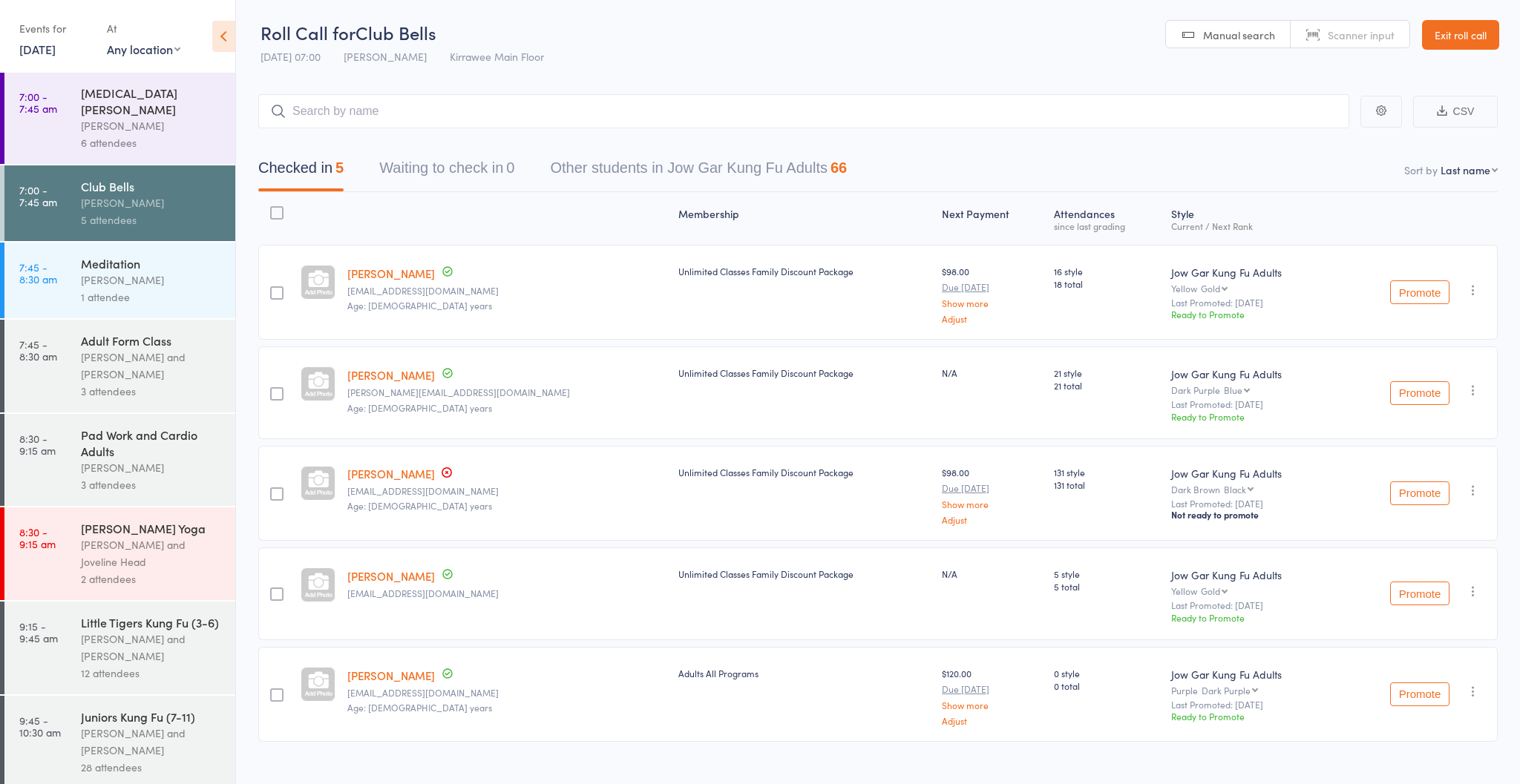
drag, startPoint x: 163, startPoint y: 293, endPoint x: 161, endPoint y: 342, distance: 49.0
click at [161, 349] on div "[PERSON_NAME] and [PERSON_NAME]" at bounding box center [151, 366] width 142 height 34
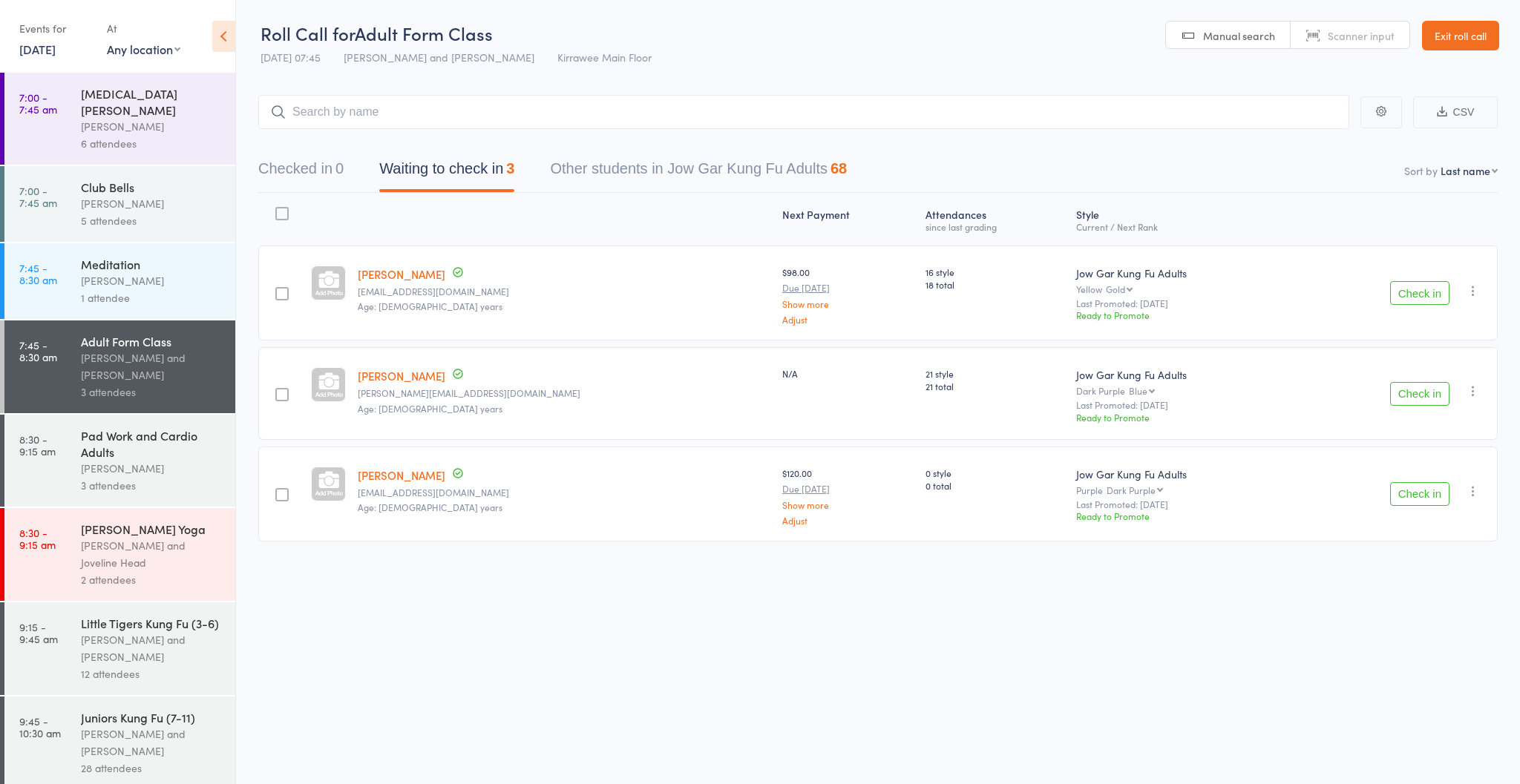
click at [1423, 300] on button "Check in" at bounding box center [1419, 293] width 59 height 24
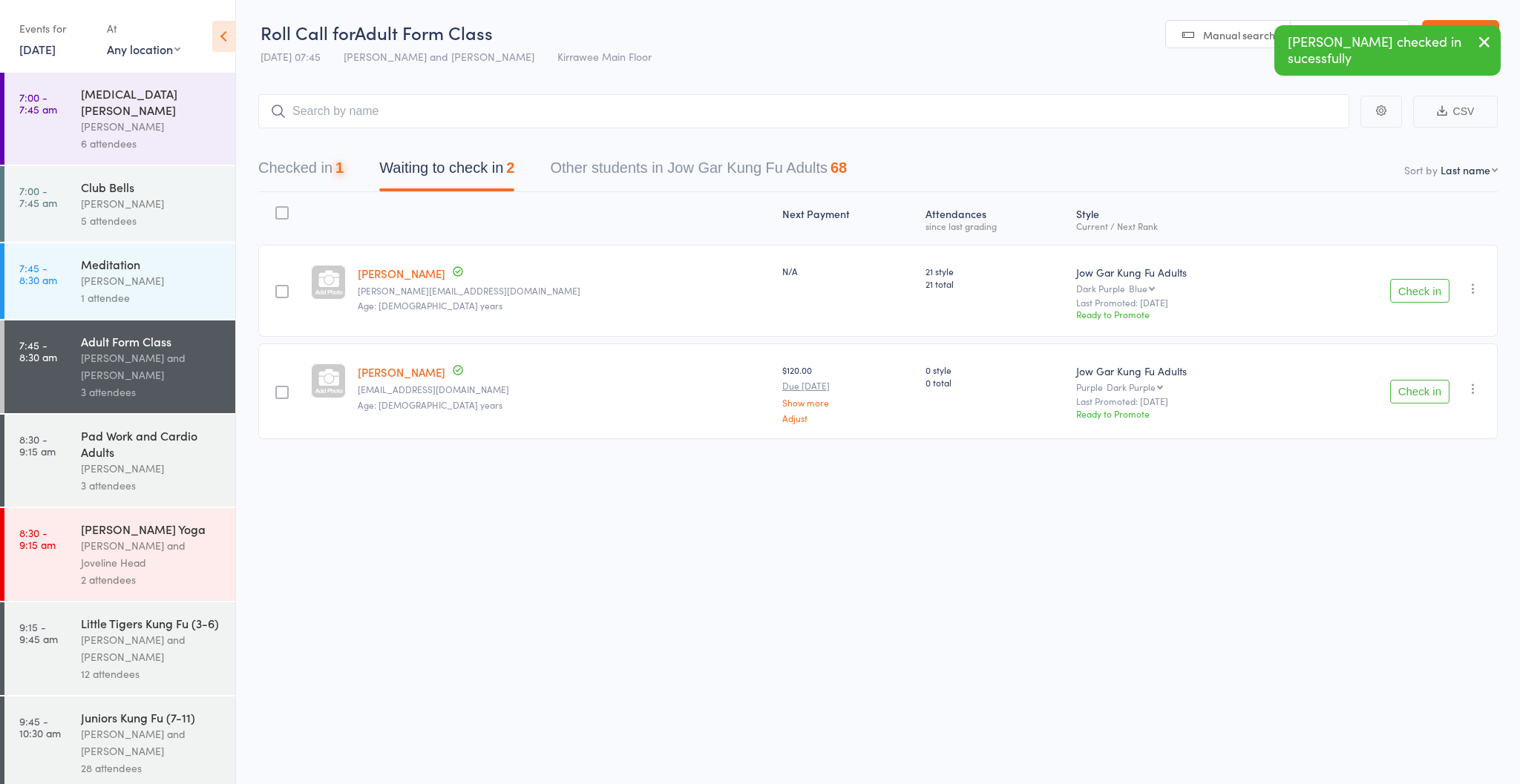
click at [1422, 291] on button "Check in" at bounding box center [1419, 290] width 59 height 24
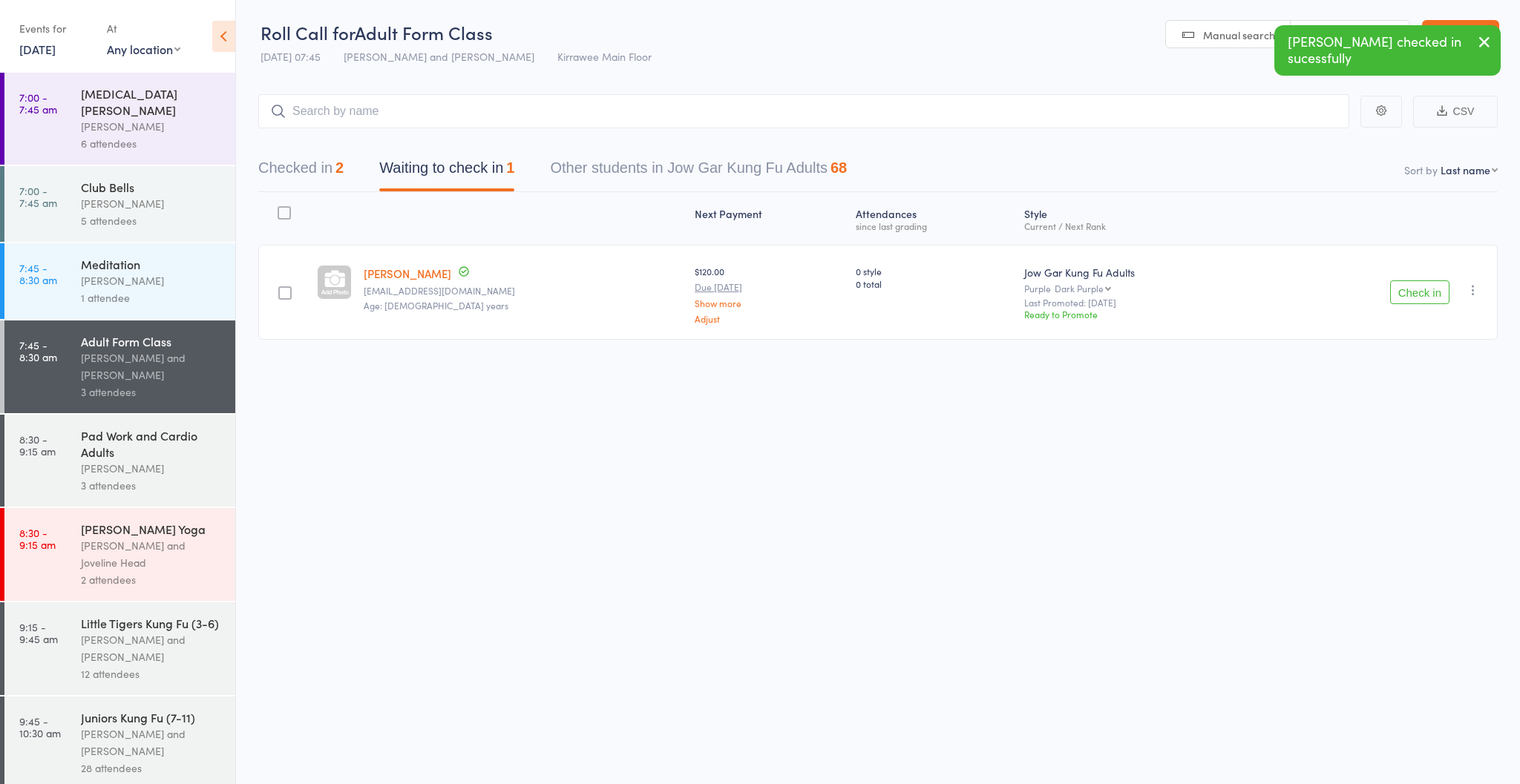
click at [1422, 291] on button "Check in" at bounding box center [1419, 292] width 59 height 24
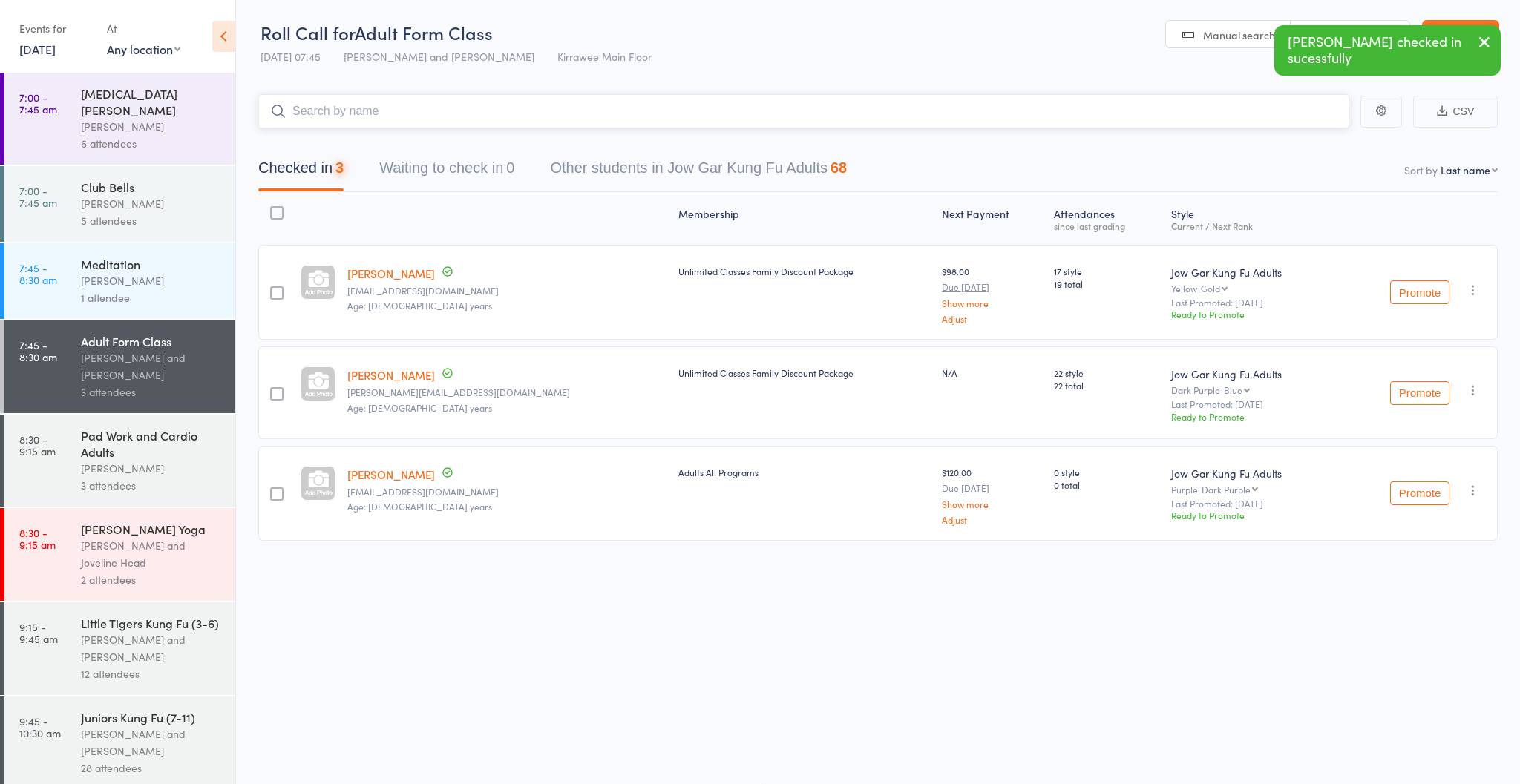
click at [733, 94] on input "search" at bounding box center [803, 111] width 1091 height 34
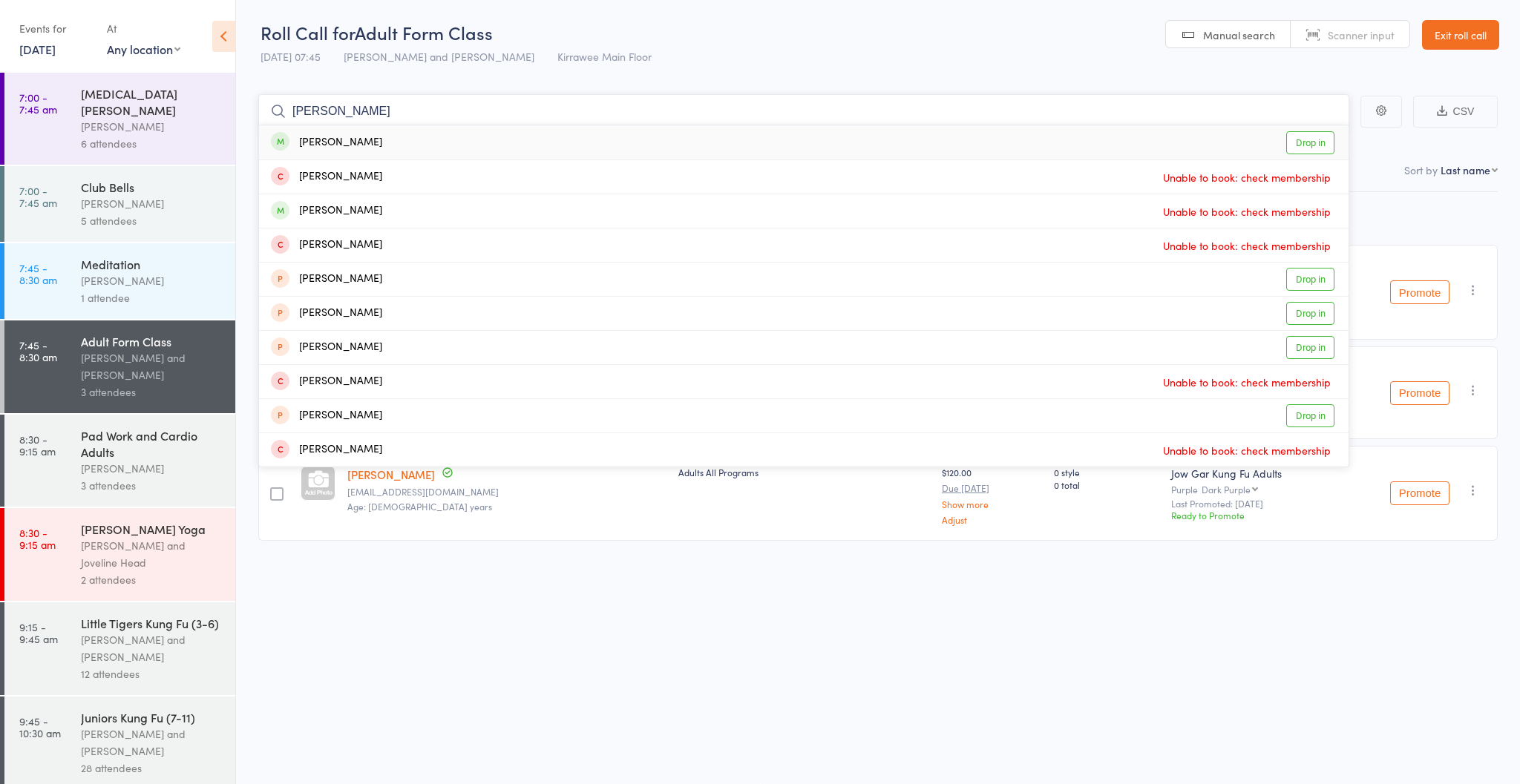
scroll to position [0, 0]
type input "[PERSON_NAME]"
click at [415, 145] on div "[PERSON_NAME] Drop in" at bounding box center [803, 143] width 1090 height 34
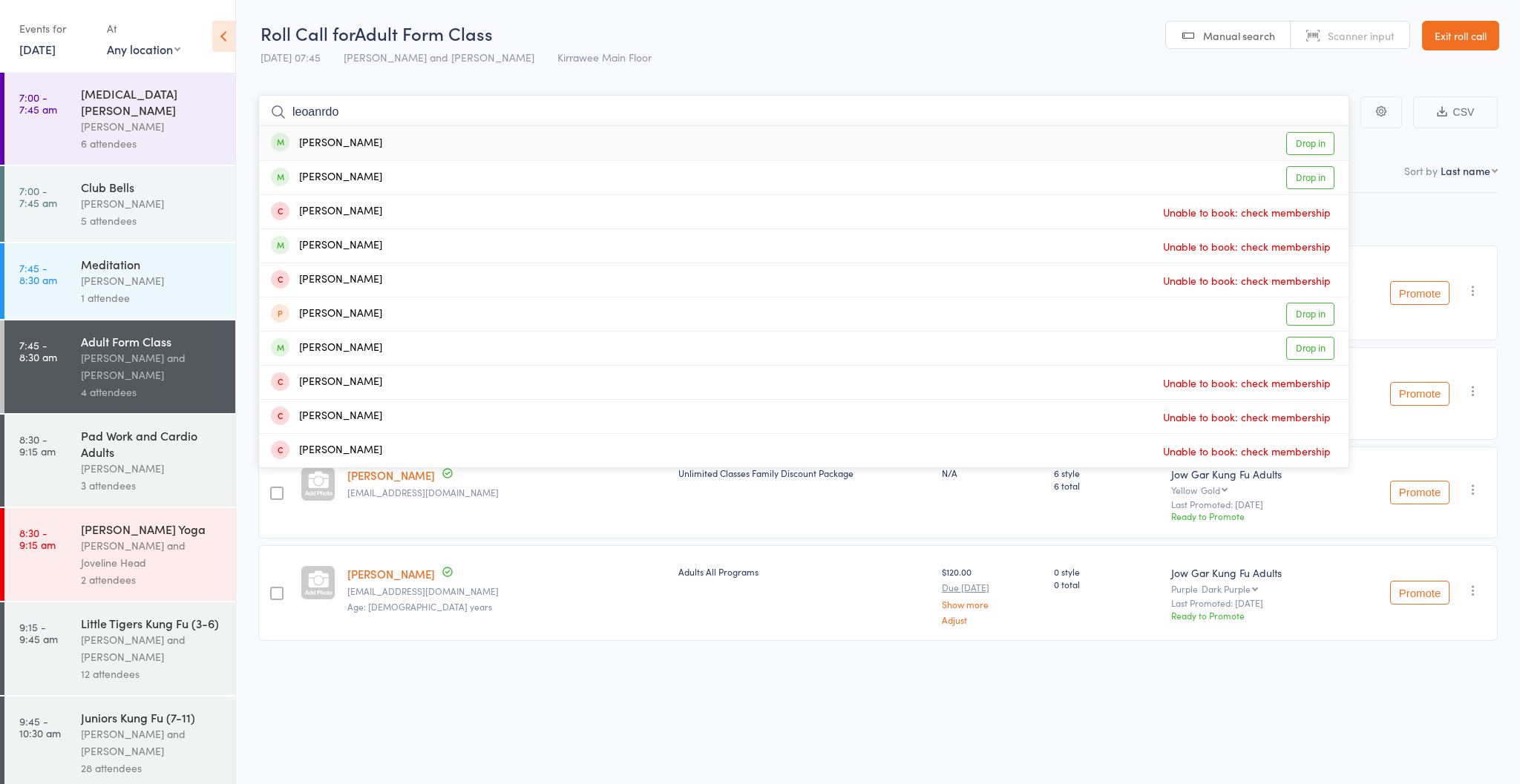
type input "leoanrdo"
click at [339, 151] on div "[PERSON_NAME]" at bounding box center [326, 144] width 111 height 17
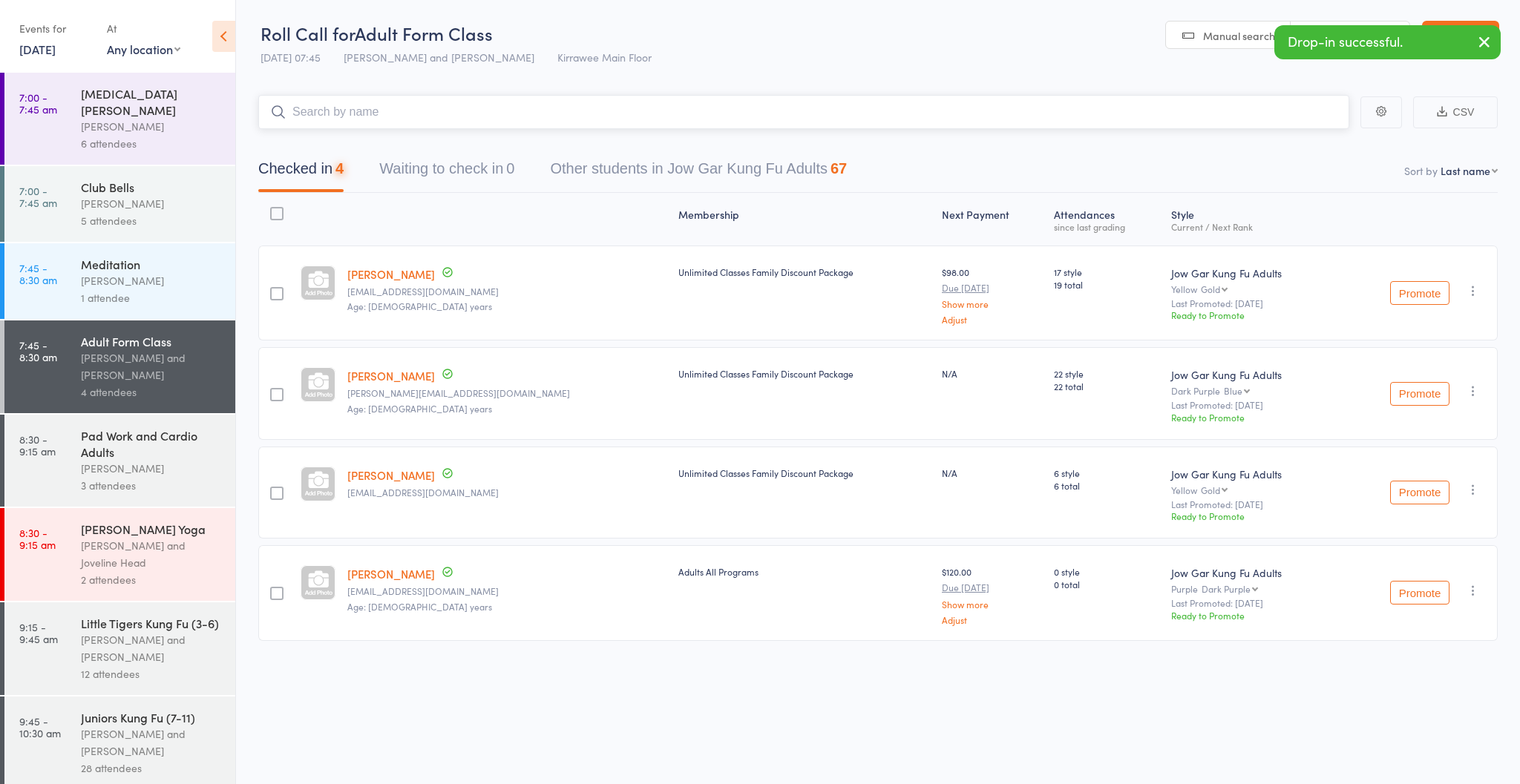
click at [340, 117] on input "search" at bounding box center [803, 112] width 1091 height 34
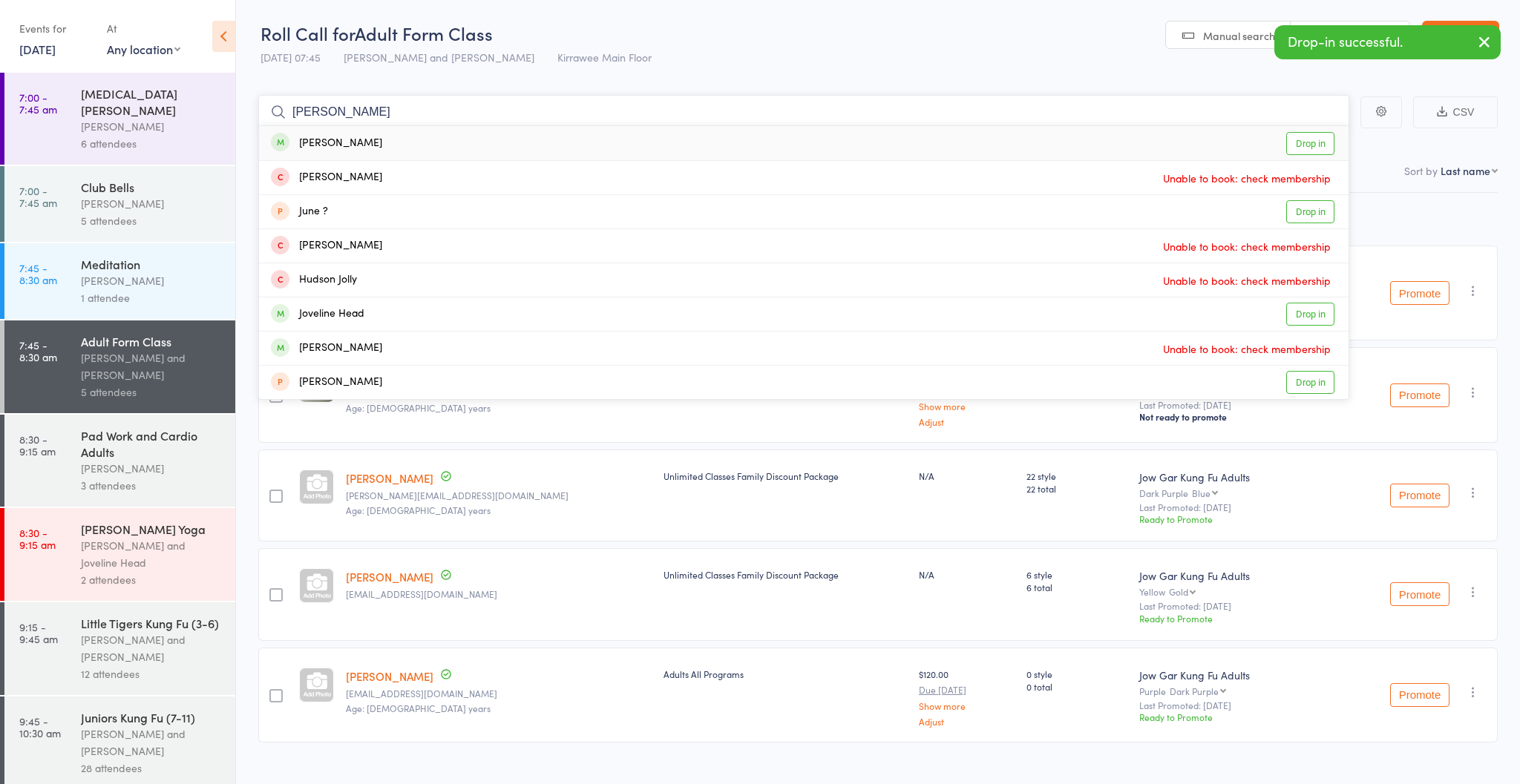
type input "[PERSON_NAME]"
click at [336, 144] on div "[PERSON_NAME]" at bounding box center [326, 144] width 111 height 17
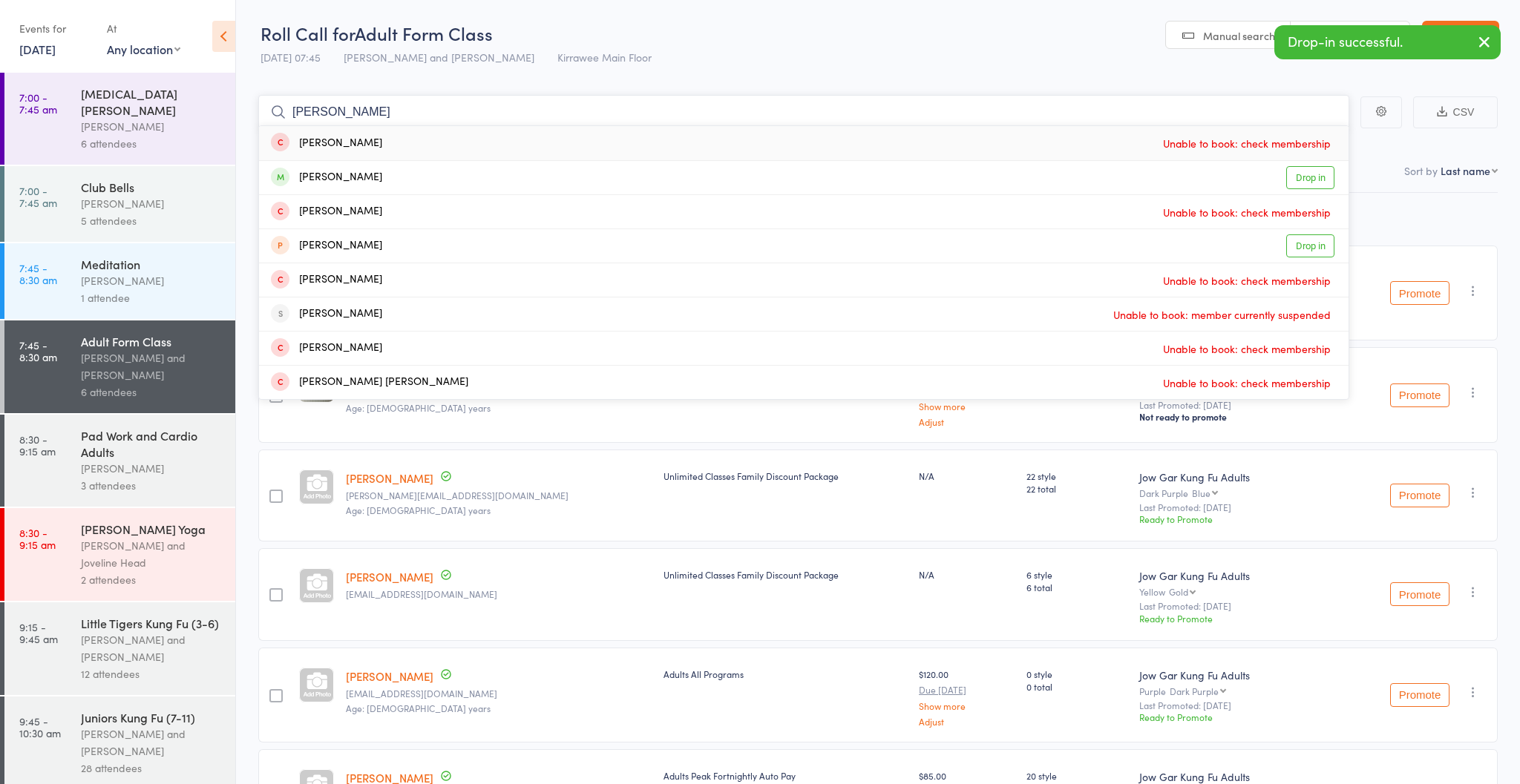
type input "[PERSON_NAME]"
drag, startPoint x: 336, startPoint y: 144, endPoint x: 376, endPoint y: 180, distance: 53.8
click at [376, 180] on div "[PERSON_NAME] Drop in" at bounding box center [803, 177] width 1090 height 33
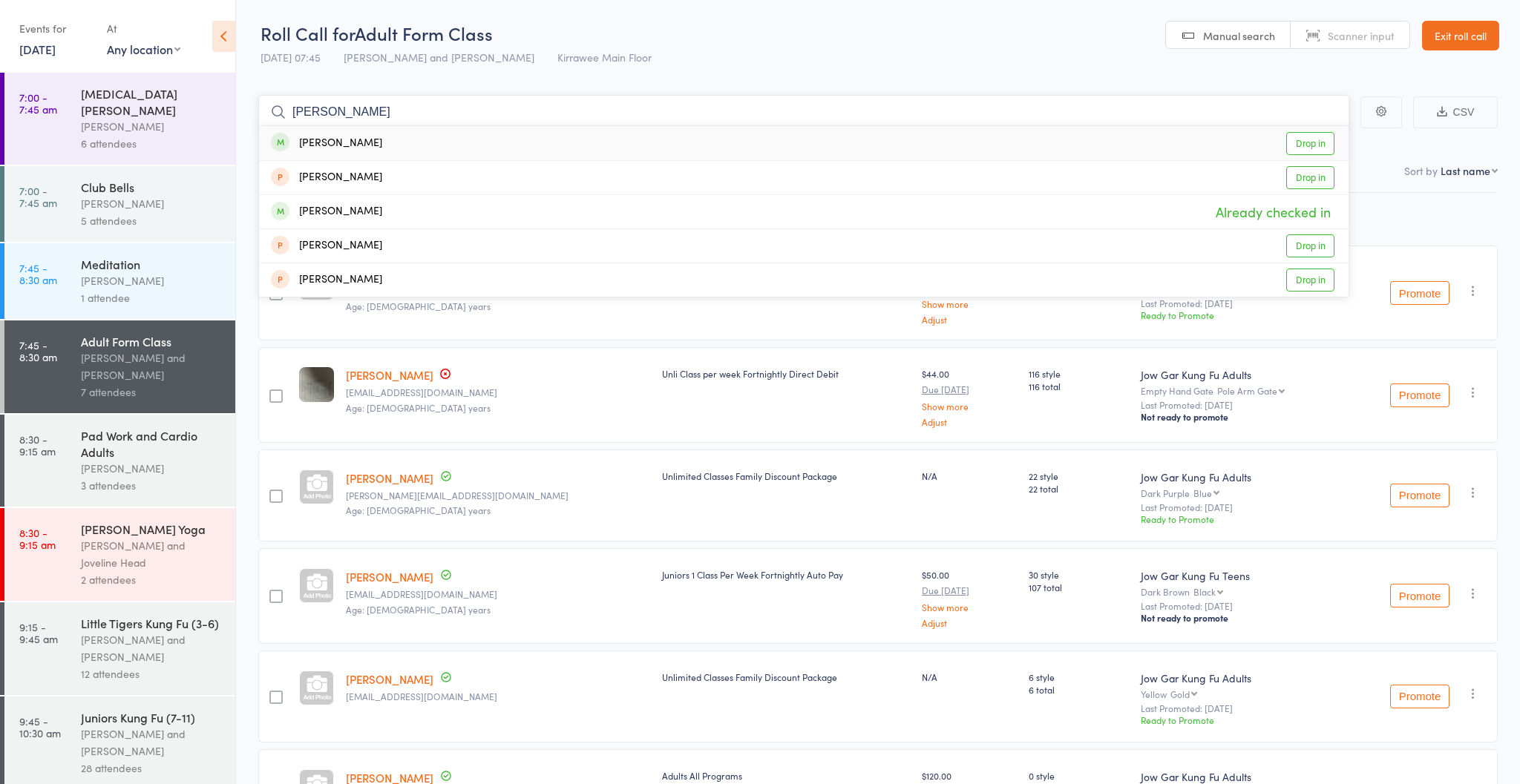
type input "[PERSON_NAME]"
drag, startPoint x: 376, startPoint y: 180, endPoint x: 406, endPoint y: 145, distance: 46.1
click at [382, 145] on div "[PERSON_NAME]" at bounding box center [326, 144] width 111 height 17
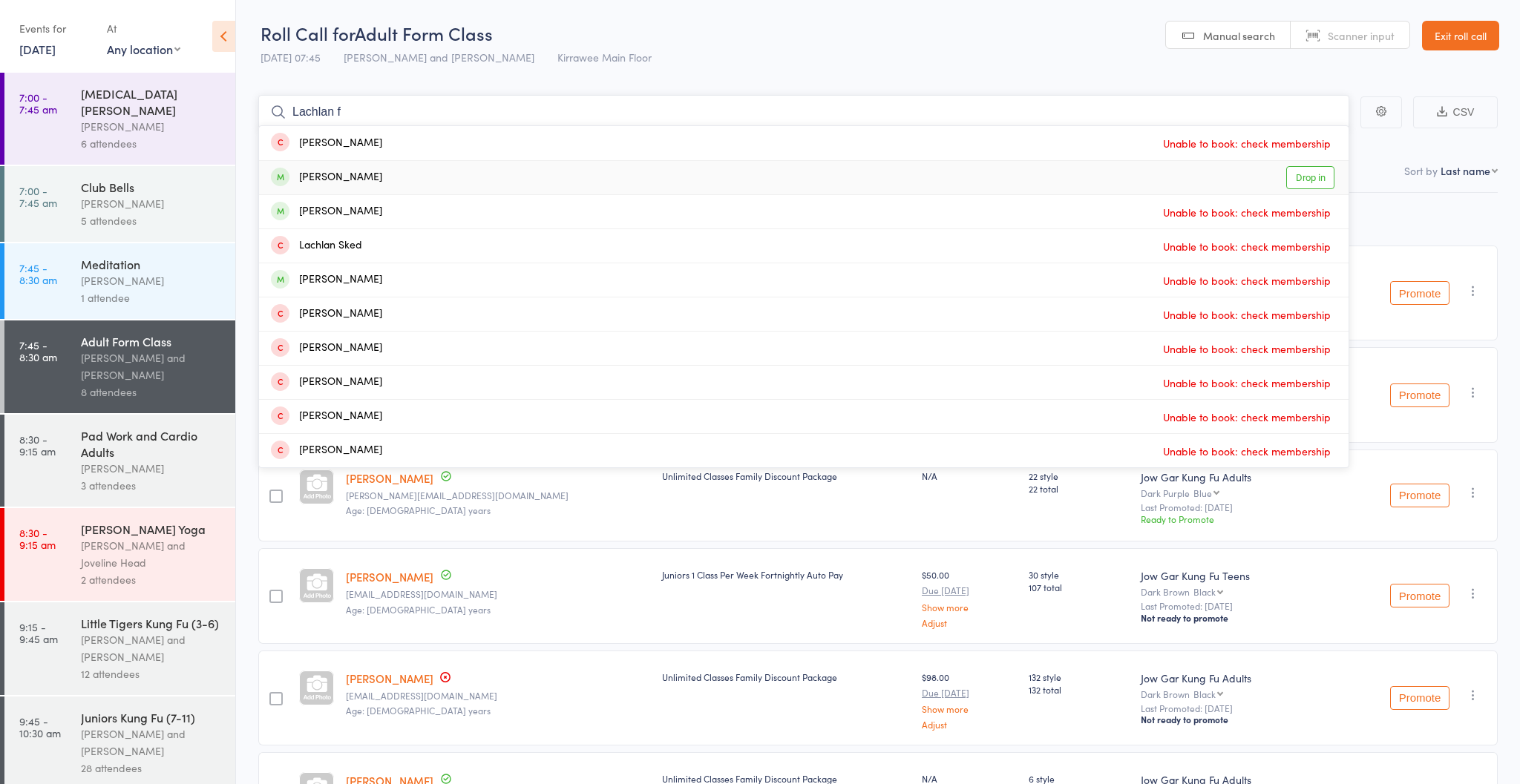
type input "Lachlan f"
click at [360, 177] on div "[PERSON_NAME]" at bounding box center [326, 177] width 111 height 17
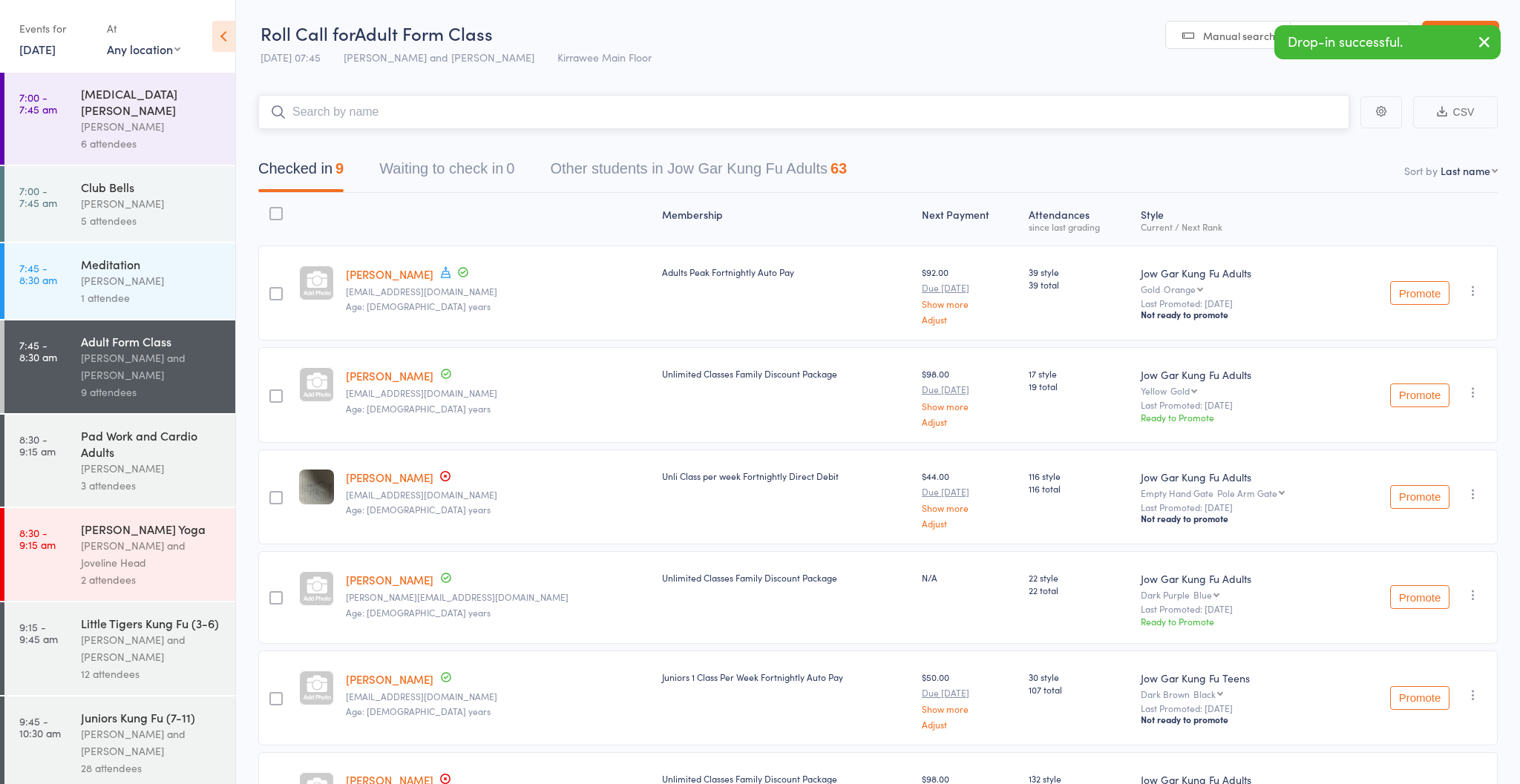
click at [413, 113] on input "search" at bounding box center [803, 112] width 1091 height 34
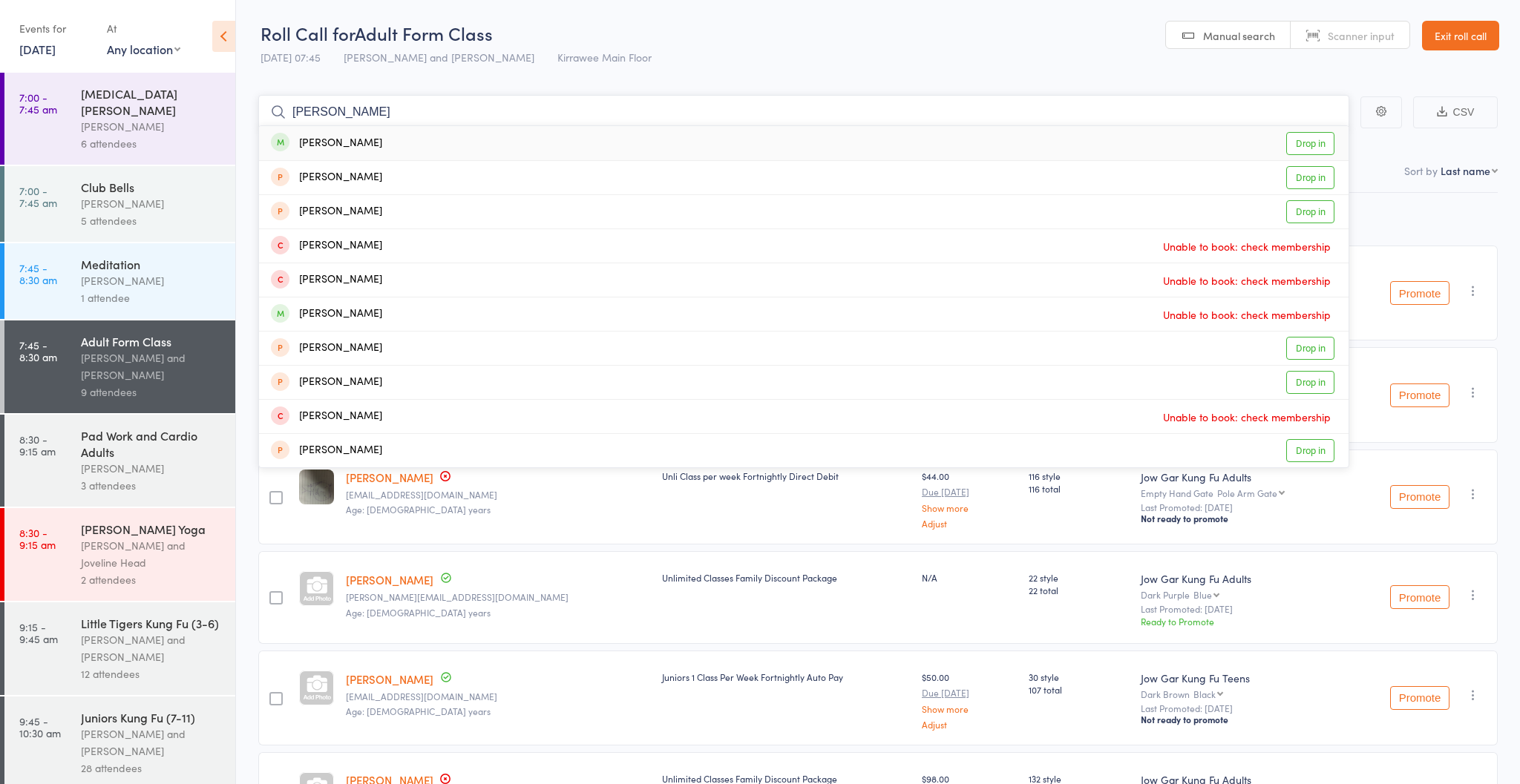
type input "[PERSON_NAME]"
drag, startPoint x: 413, startPoint y: 113, endPoint x: 498, endPoint y: 141, distance: 89.5
click at [498, 141] on div "[PERSON_NAME] Drop in" at bounding box center [803, 143] width 1090 height 34
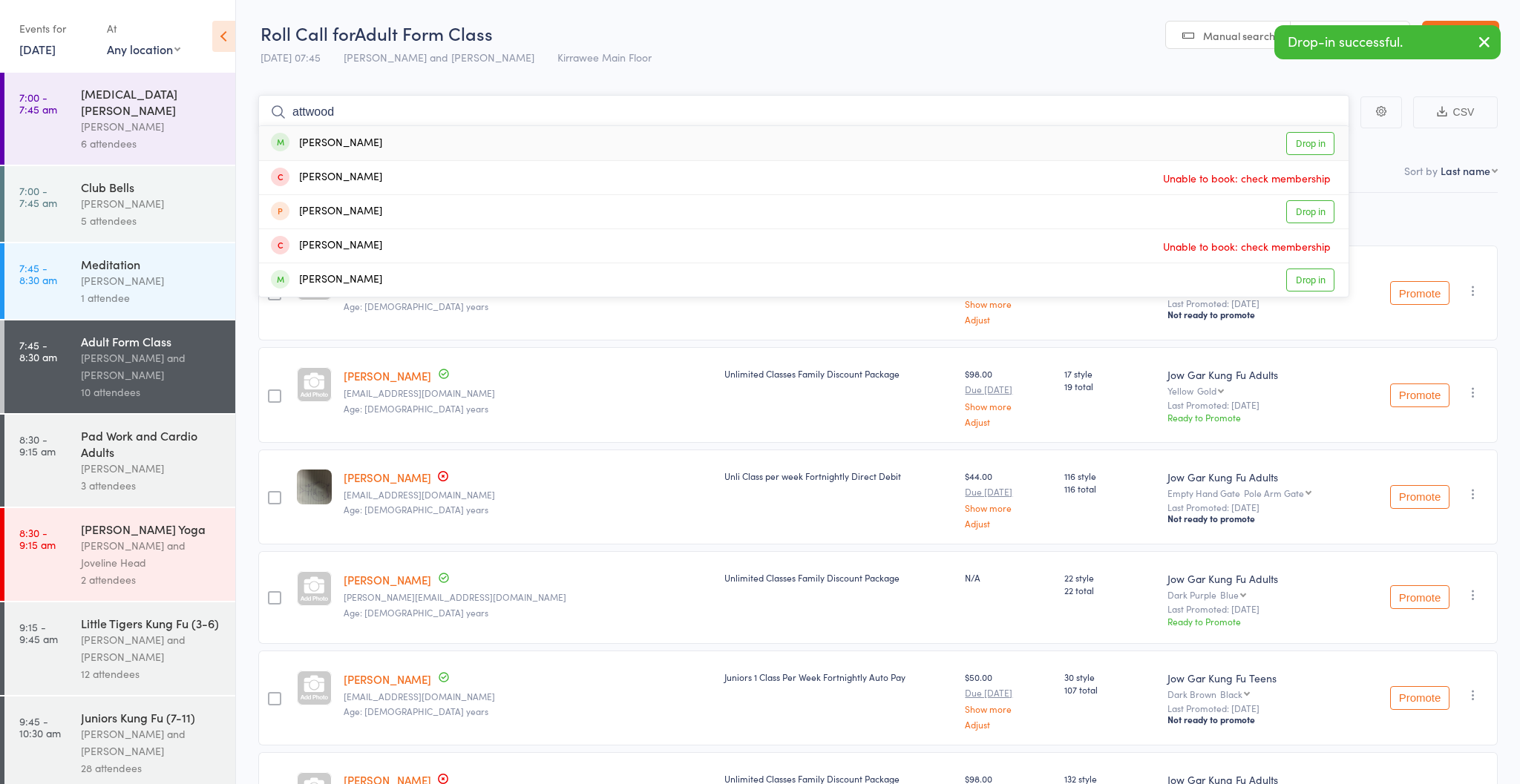
type input "attwood"
click at [436, 152] on div "[PERSON_NAME] Drop in" at bounding box center [803, 143] width 1090 height 34
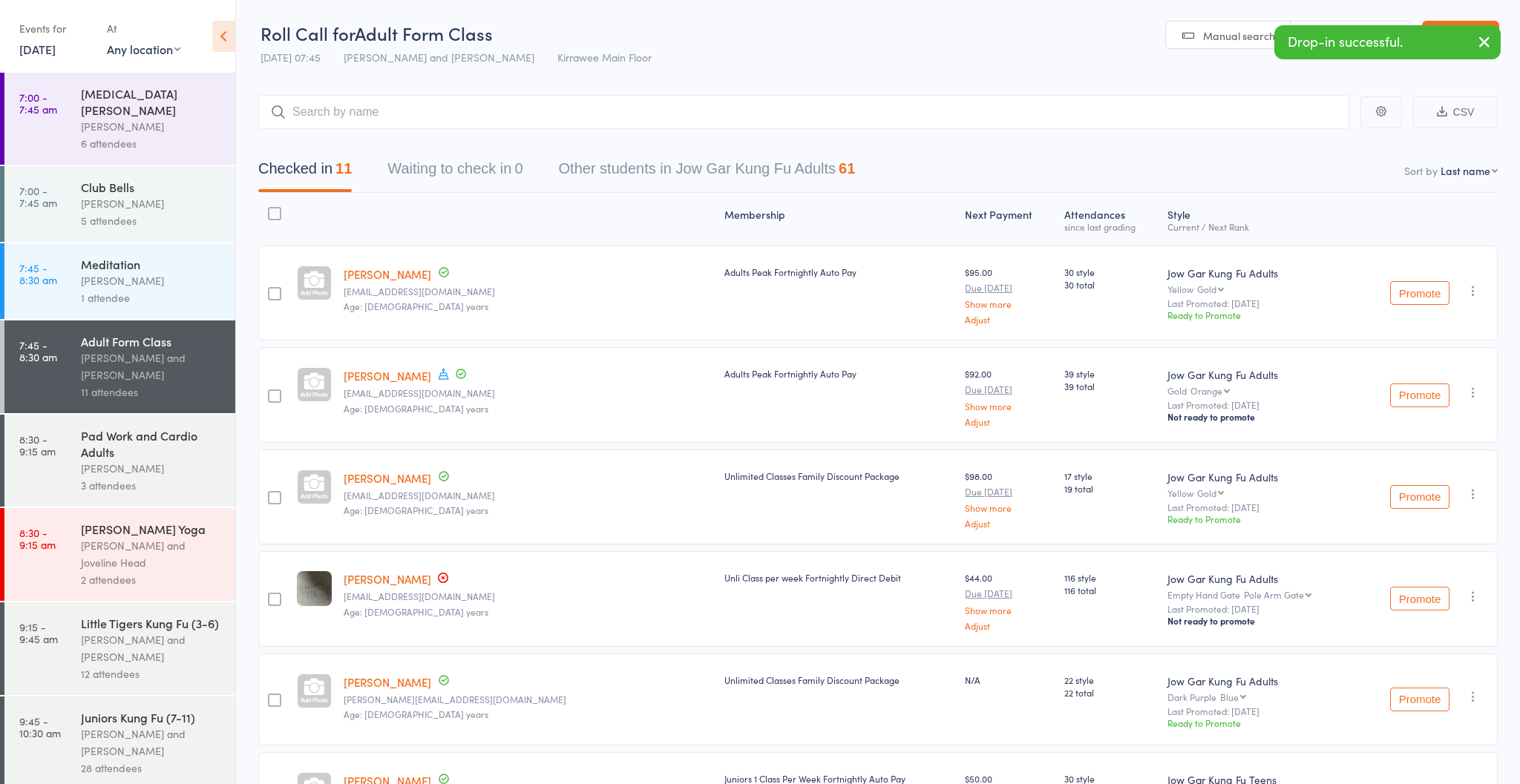
click at [180, 428] on div "Pad Work and Cardio Adults" at bounding box center [151, 444] width 142 height 33
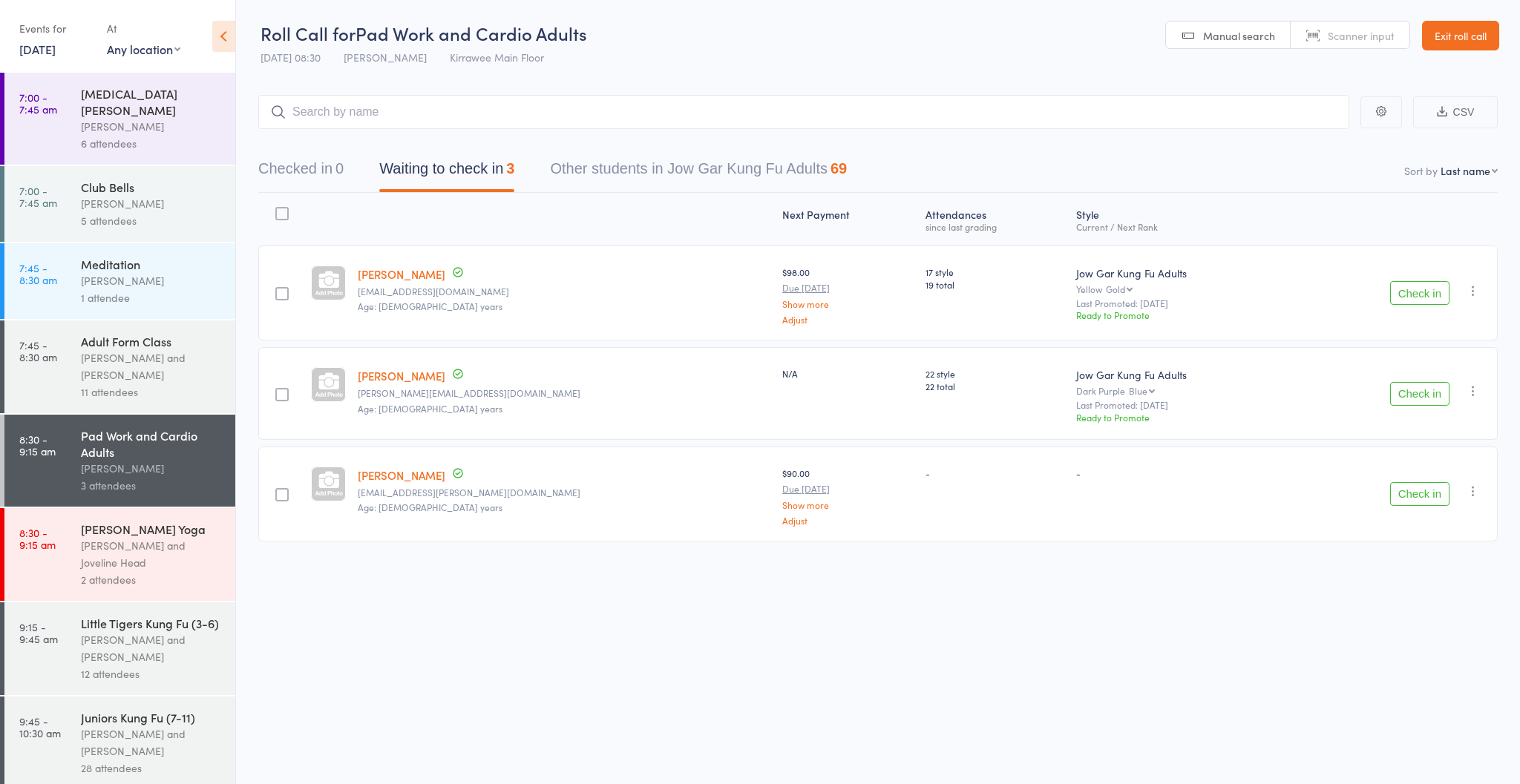
click at [1408, 292] on button "Check in" at bounding box center [1419, 293] width 59 height 24
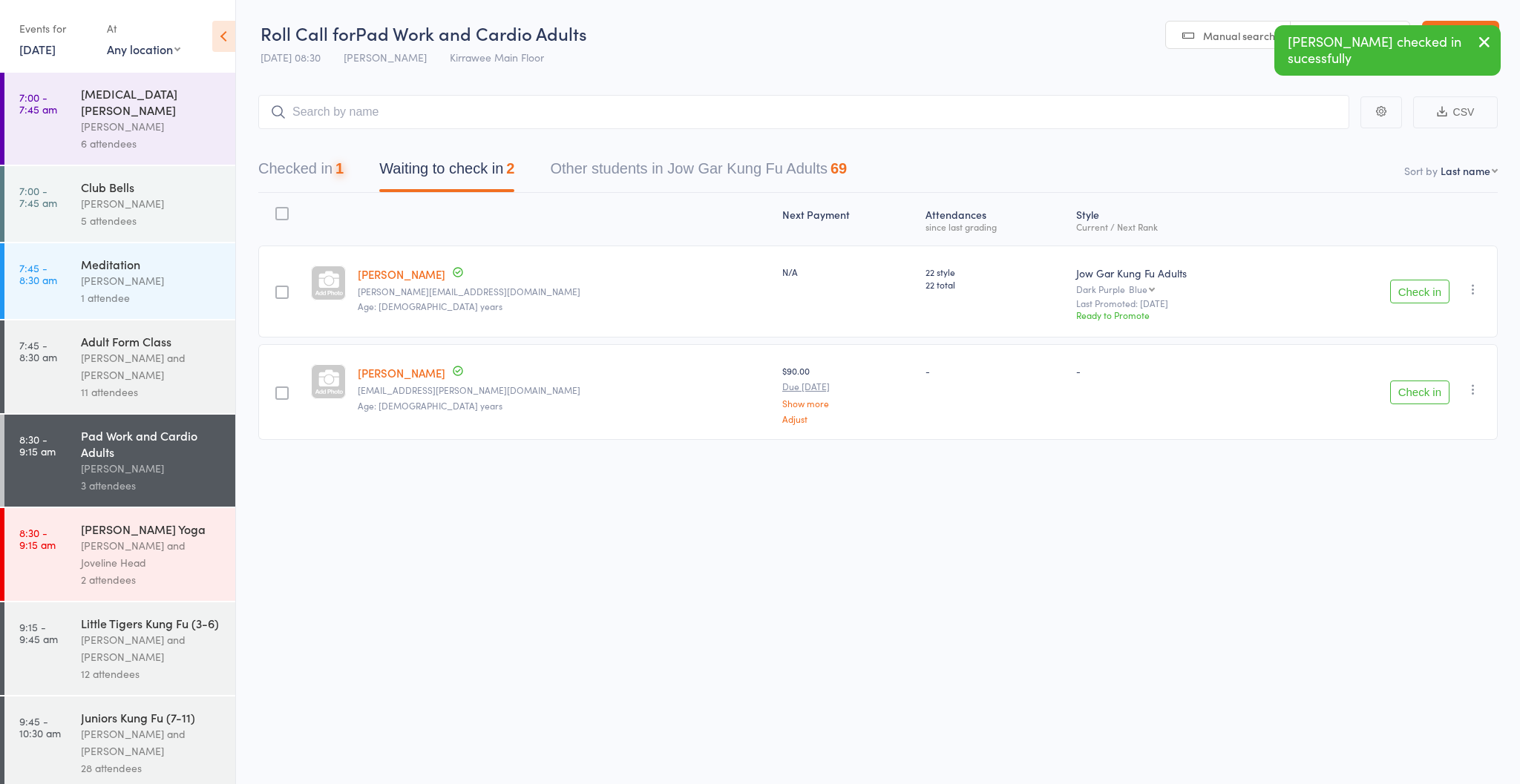
click at [1408, 292] on button "Check in" at bounding box center [1419, 291] width 59 height 24
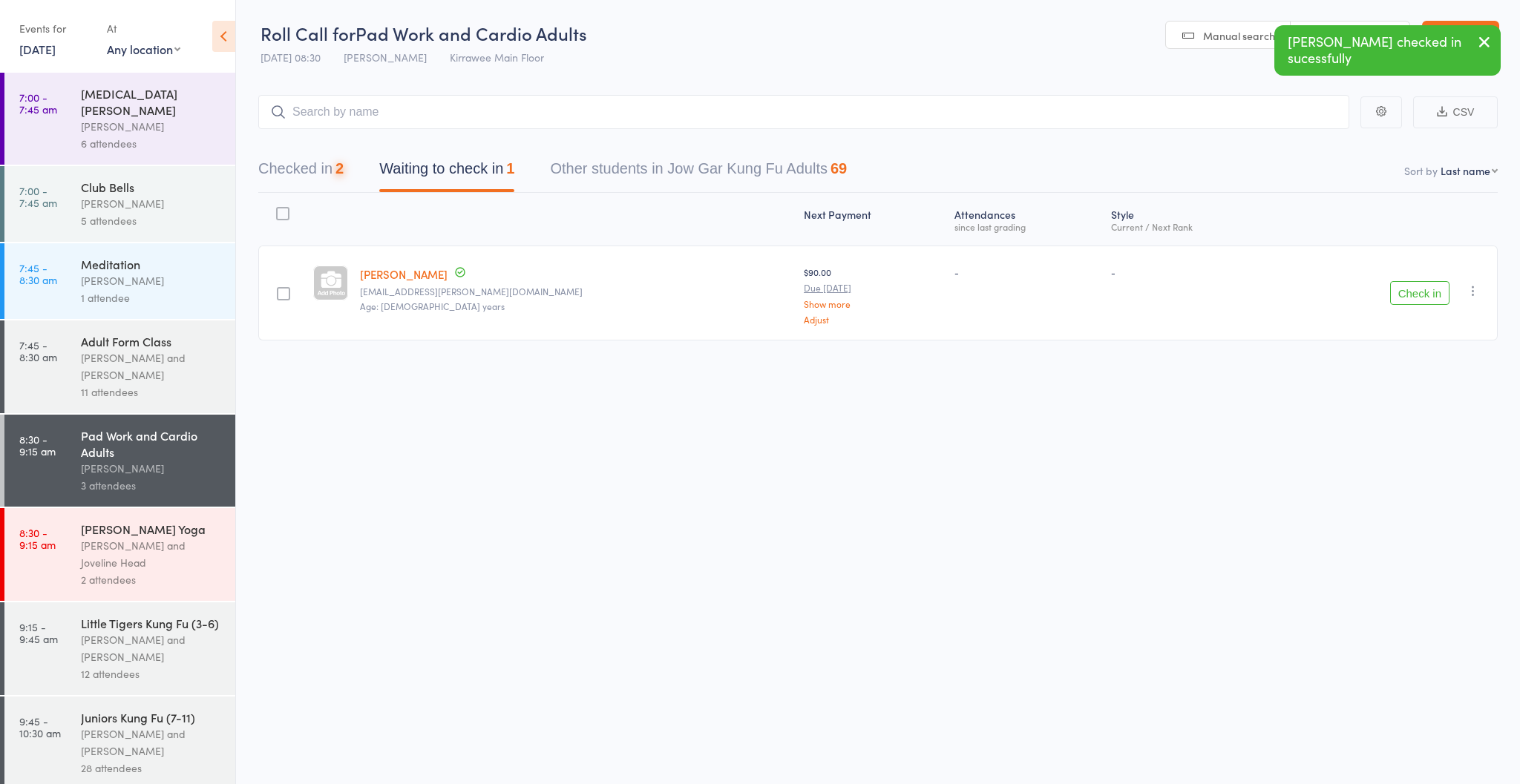
click at [1408, 292] on button "Check in" at bounding box center [1419, 293] width 59 height 24
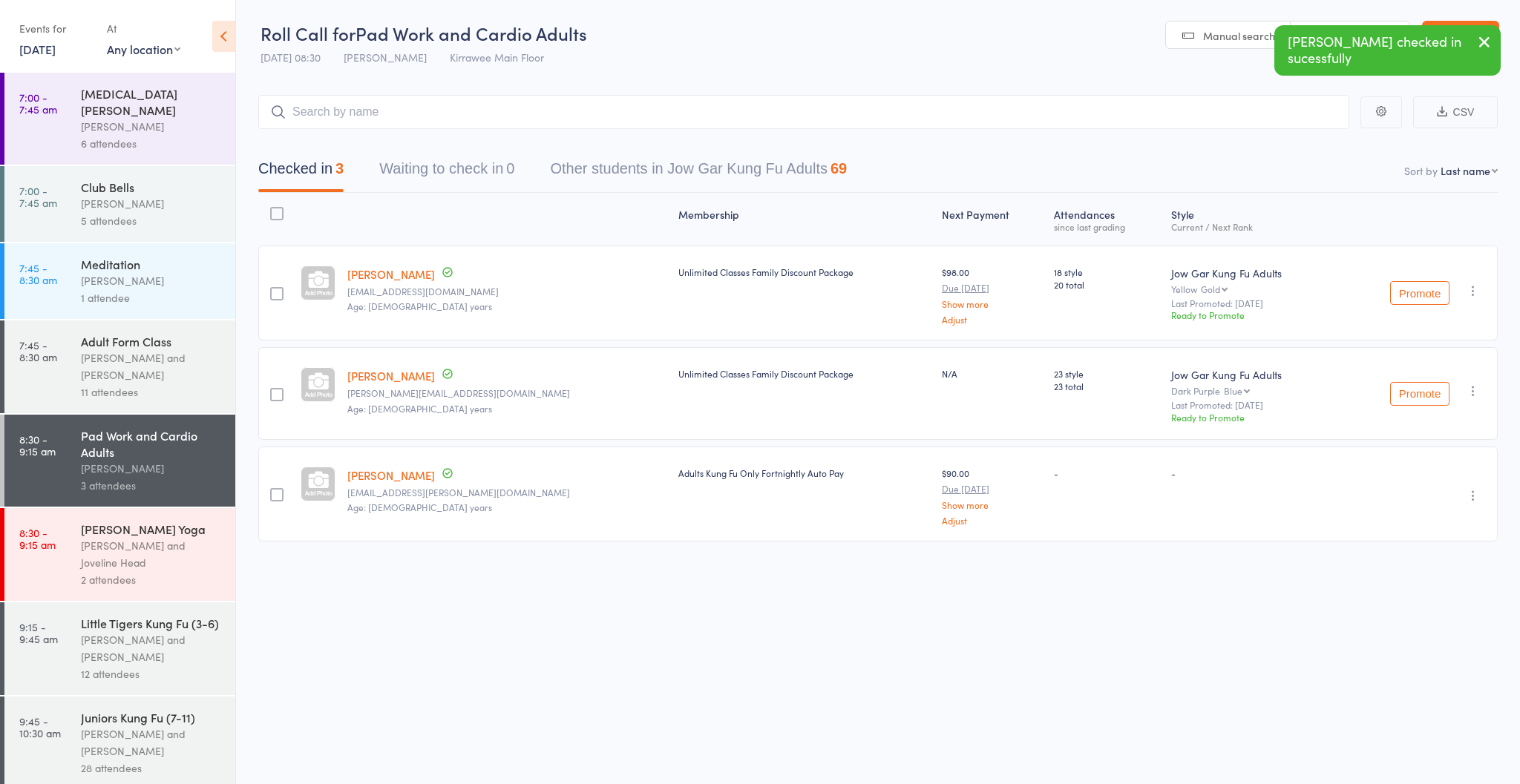
drag, startPoint x: 691, startPoint y: 131, endPoint x: 704, endPoint y: 123, distance: 15.3
click at [693, 130] on div "Checked in 3 Waiting to check in 0 Other students in Jow Gar Kung Fu Adults 69" at bounding box center [878, 160] width 1240 height 64
click at [704, 121] on input "search" at bounding box center [803, 112] width 1091 height 34
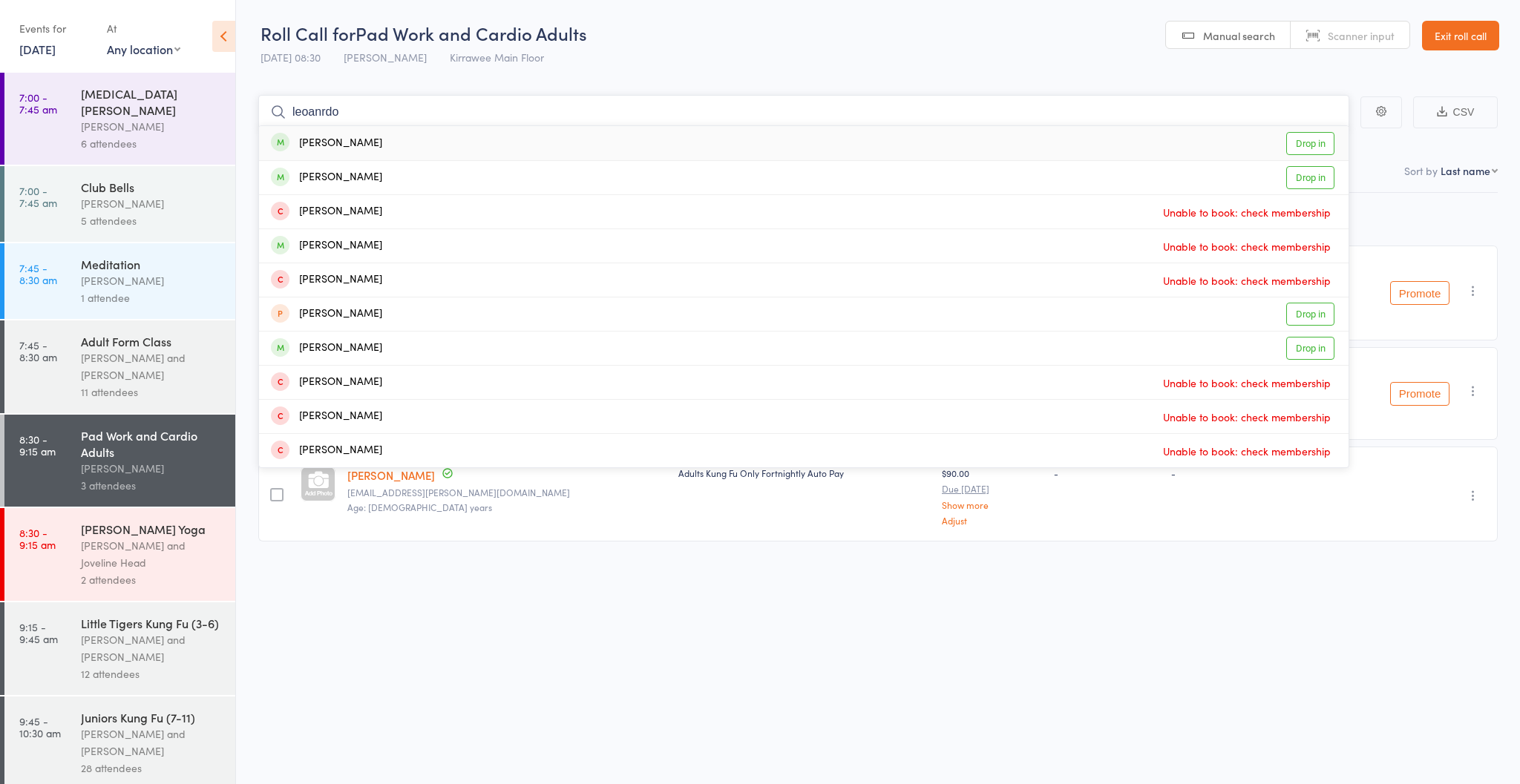
type input "leoanrdo"
click at [386, 148] on div "[PERSON_NAME] Drop in" at bounding box center [803, 143] width 1090 height 34
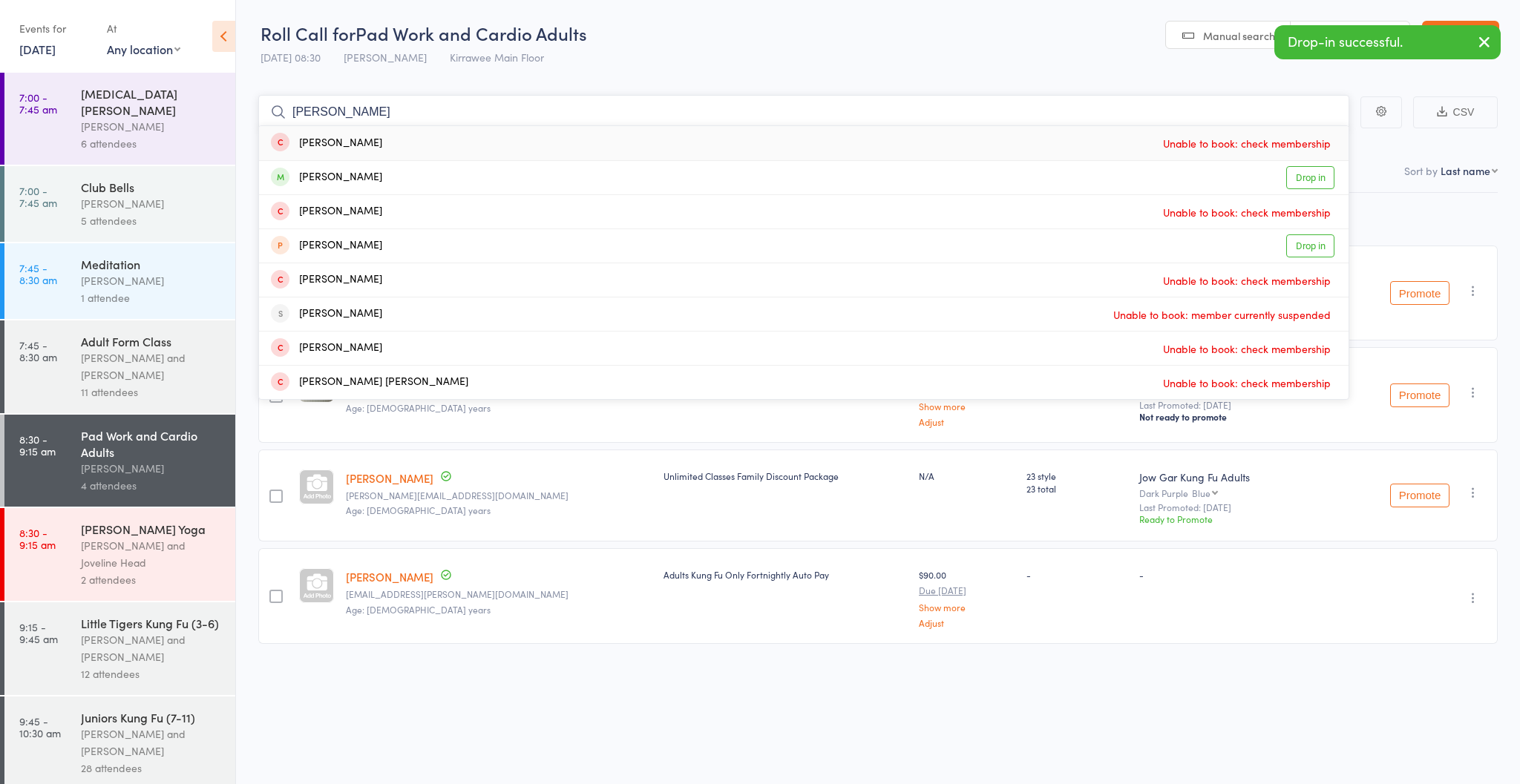
type input "[PERSON_NAME]"
drag, startPoint x: 386, startPoint y: 148, endPoint x: 389, endPoint y: 177, distance: 29.2
click at [389, 177] on div "[PERSON_NAME] Drop in" at bounding box center [803, 177] width 1090 height 33
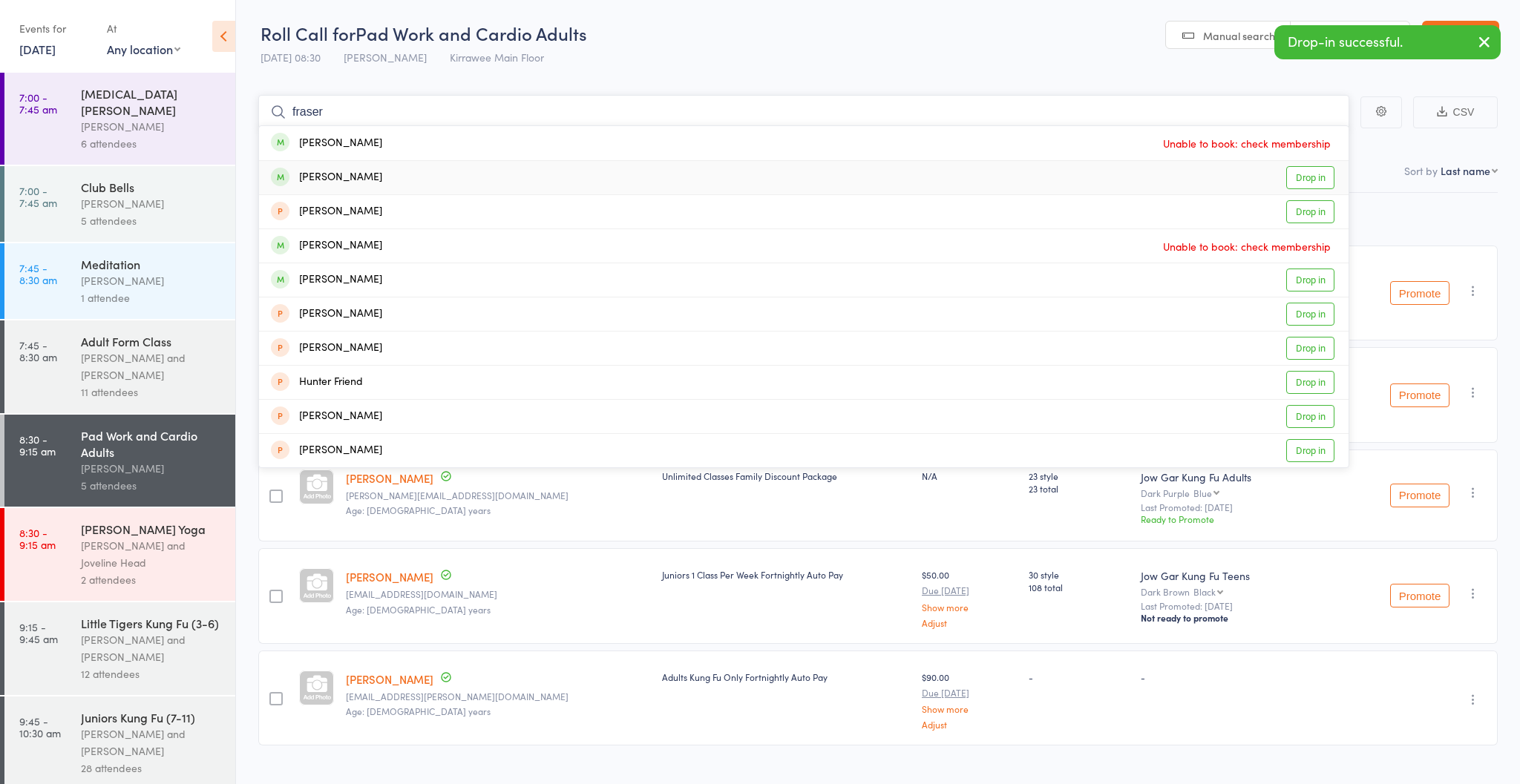
type input "fraser"
click at [356, 179] on div "[PERSON_NAME]" at bounding box center [326, 177] width 111 height 17
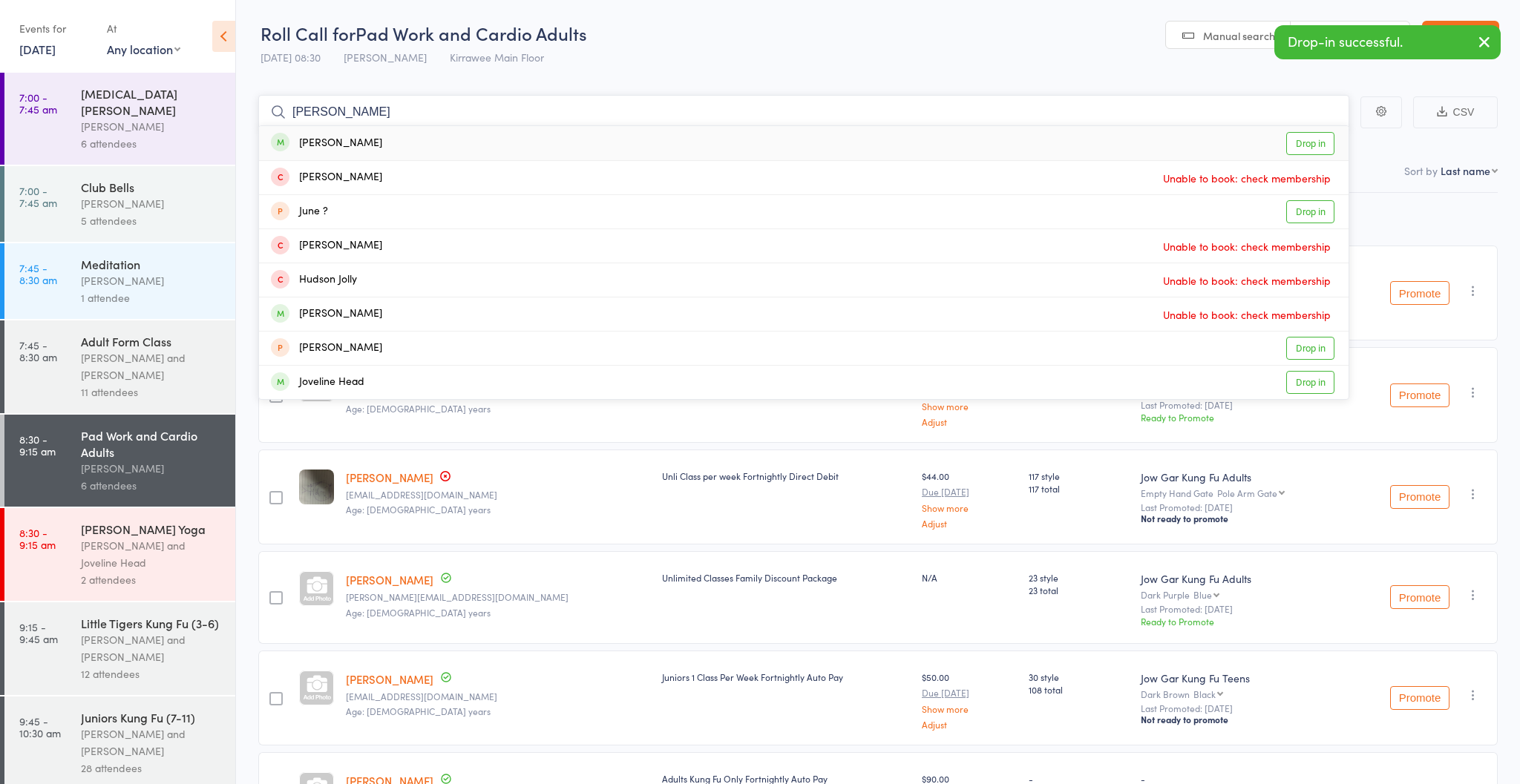
type input "[PERSON_NAME]"
click at [353, 146] on div "[PERSON_NAME] Drop in" at bounding box center [803, 143] width 1090 height 34
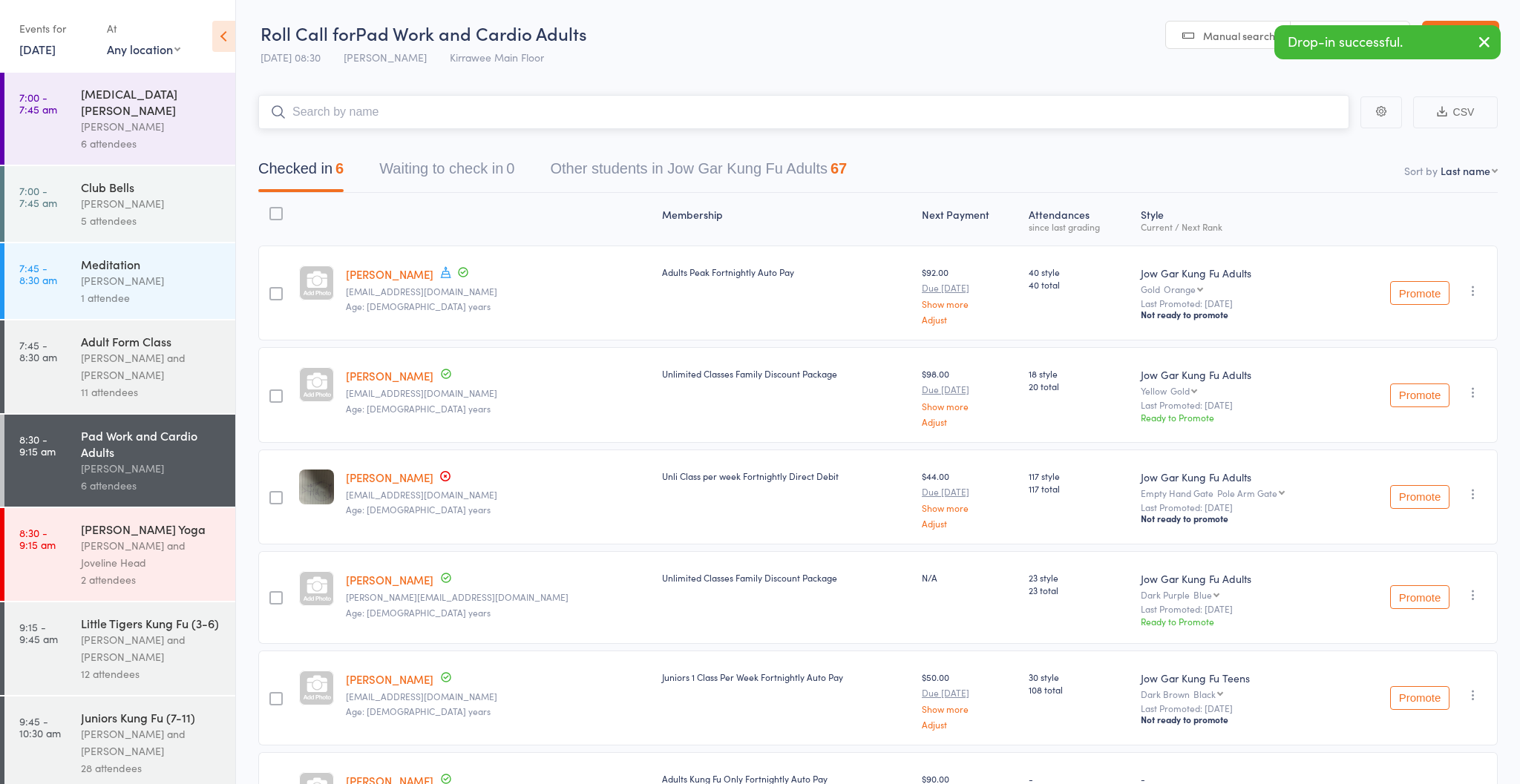
click at [340, 112] on input "search" at bounding box center [803, 112] width 1091 height 34
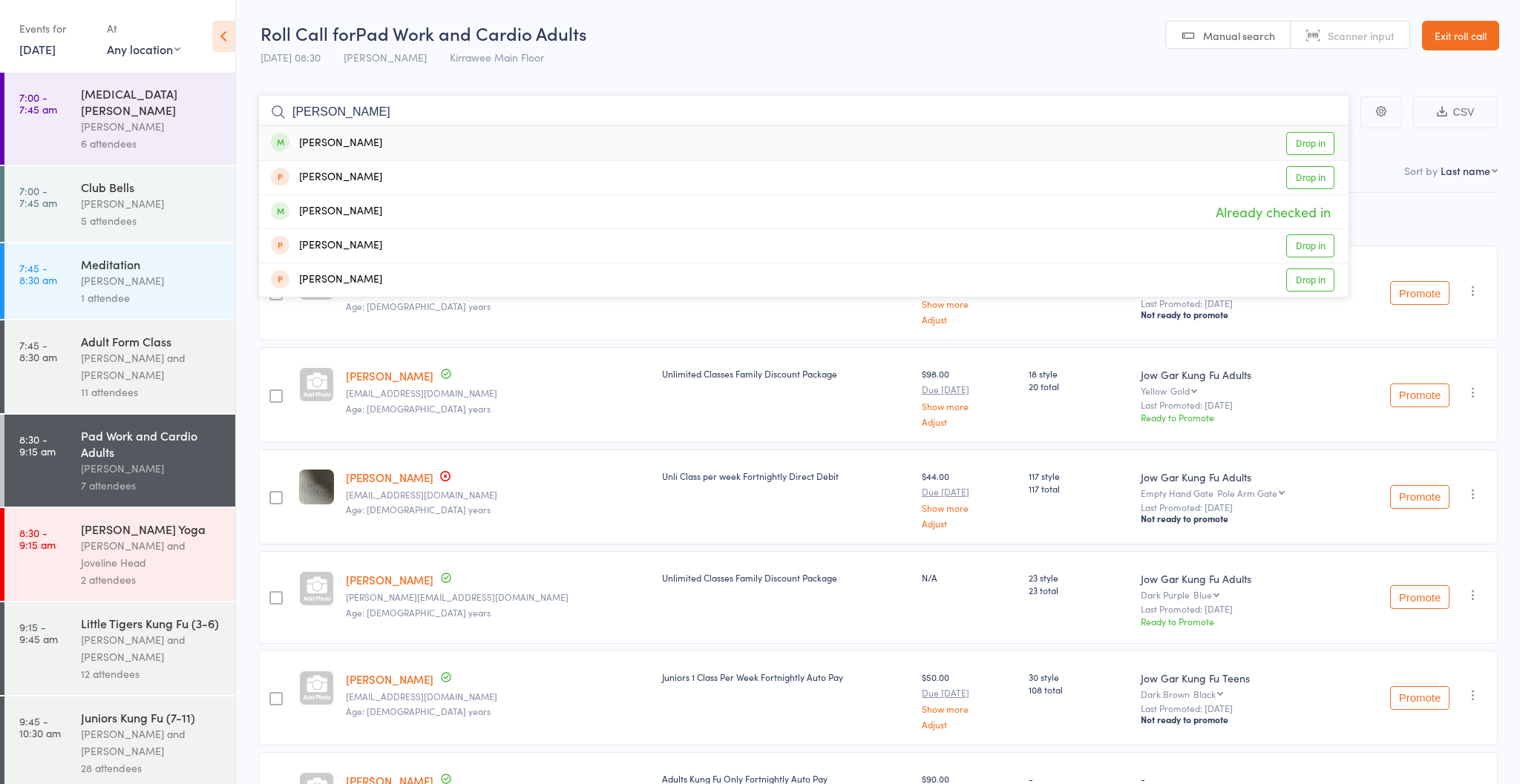
type input "[PERSON_NAME]"
drag, startPoint x: 373, startPoint y: 121, endPoint x: 442, endPoint y: 149, distance: 74.5
click at [442, 149] on div "[PERSON_NAME] Drop in" at bounding box center [803, 143] width 1090 height 34
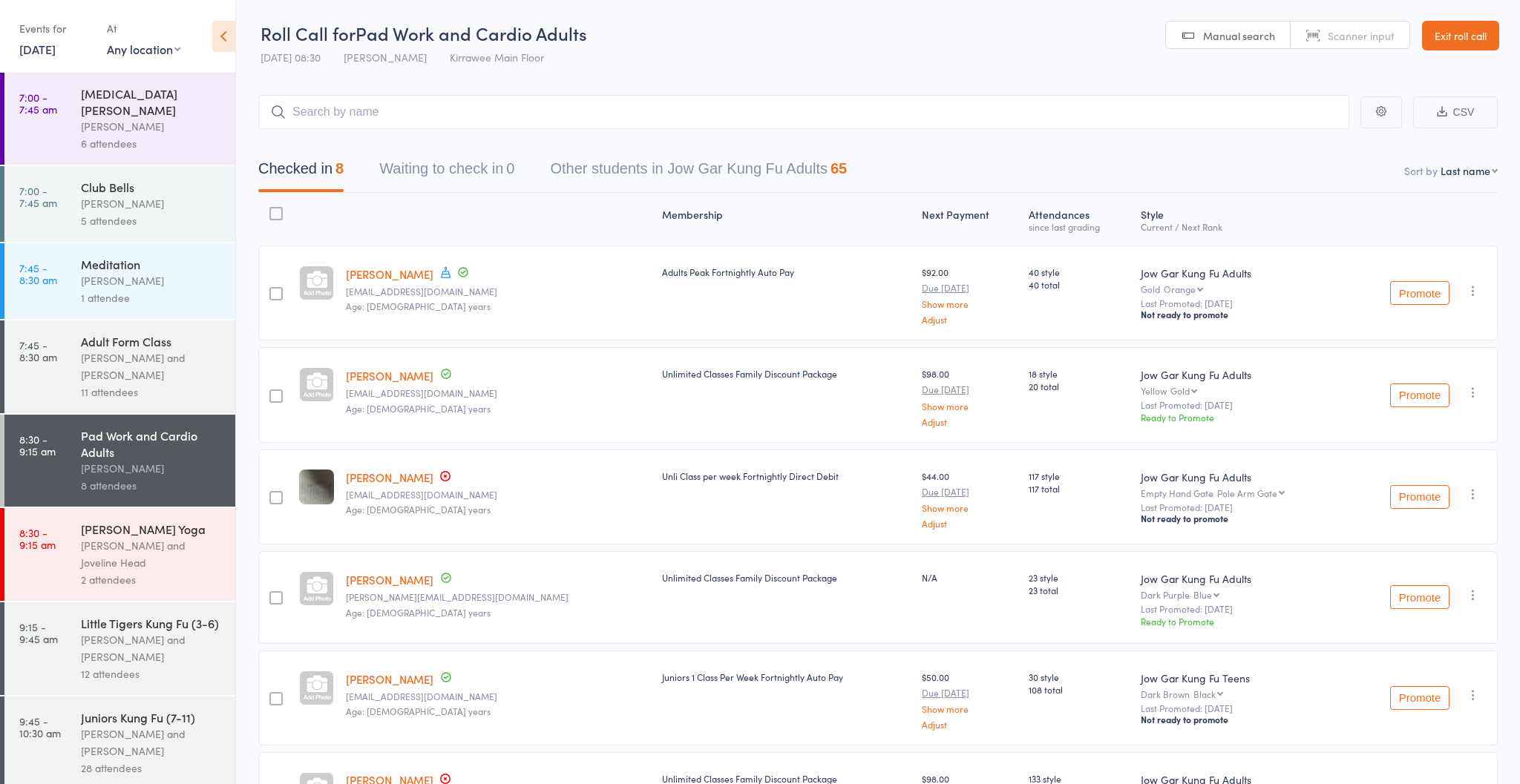
click at [92, 553] on div "[PERSON_NAME] and Joveline Head" at bounding box center [151, 554] width 142 height 34
